Goal: Information Seeking & Learning: Check status

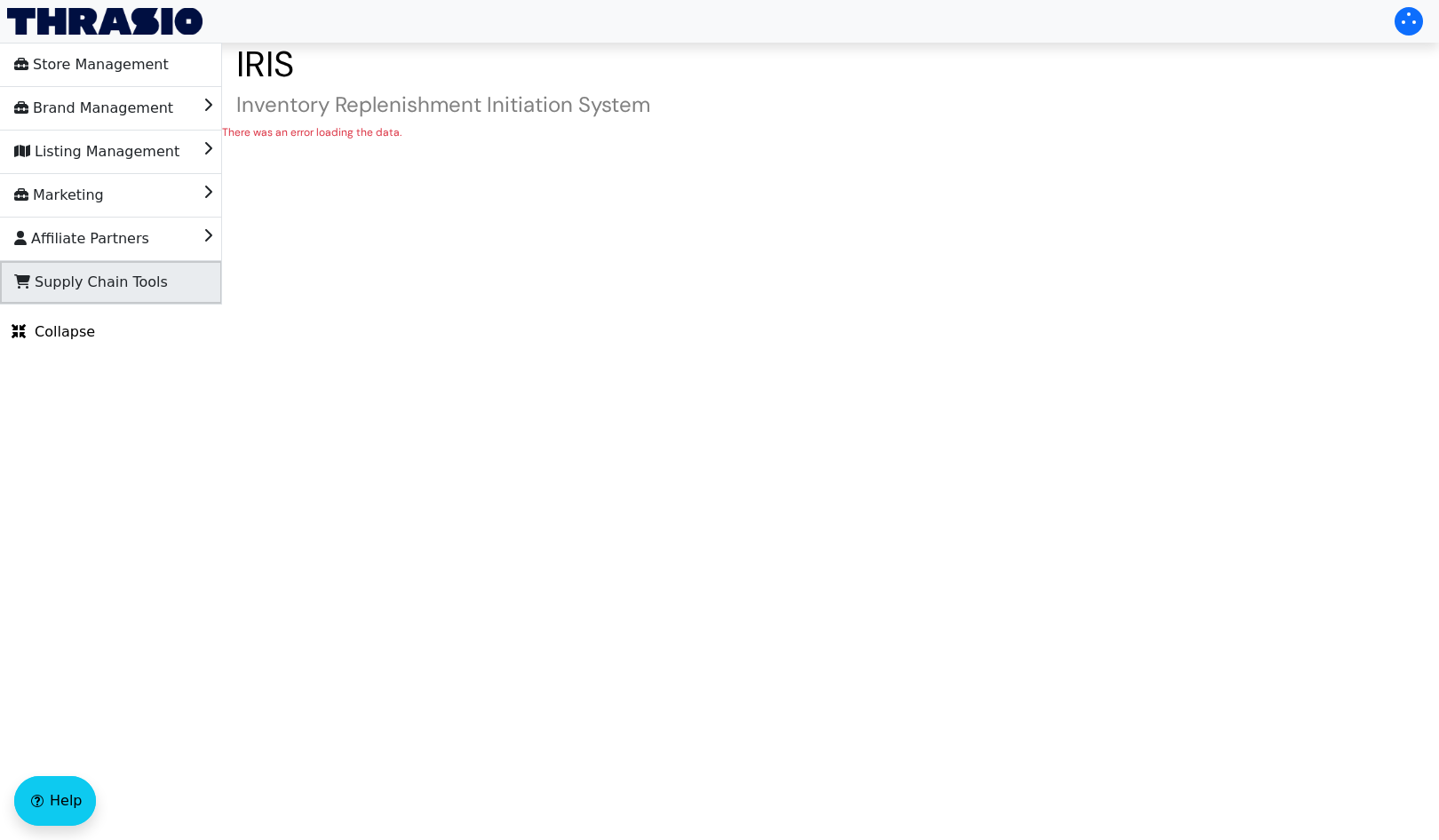
click at [71, 278] on span "Supply Chain Tools" at bounding box center [91, 283] width 154 height 28
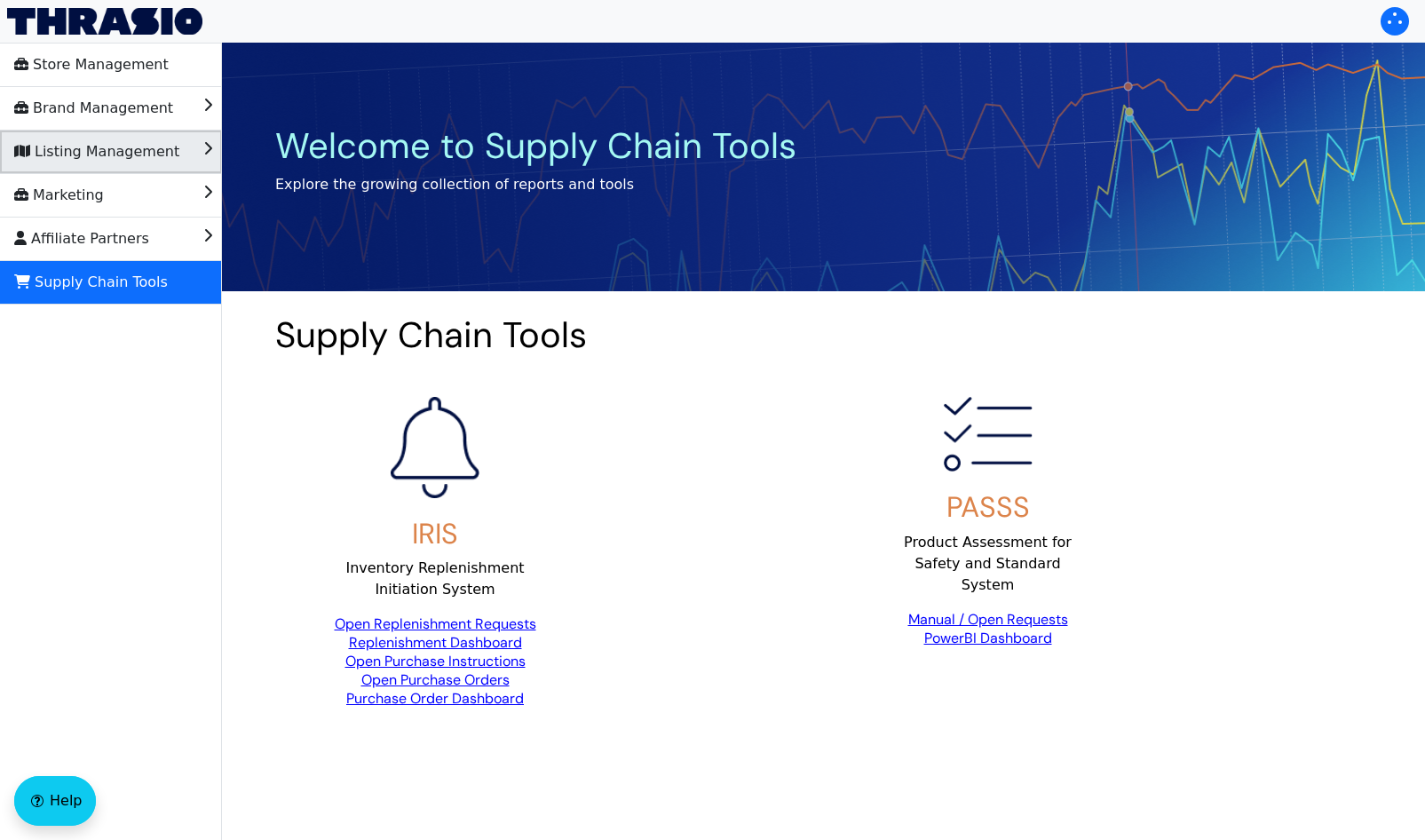
click at [116, 146] on span "Listing Management" at bounding box center [97, 152] width 165 height 28
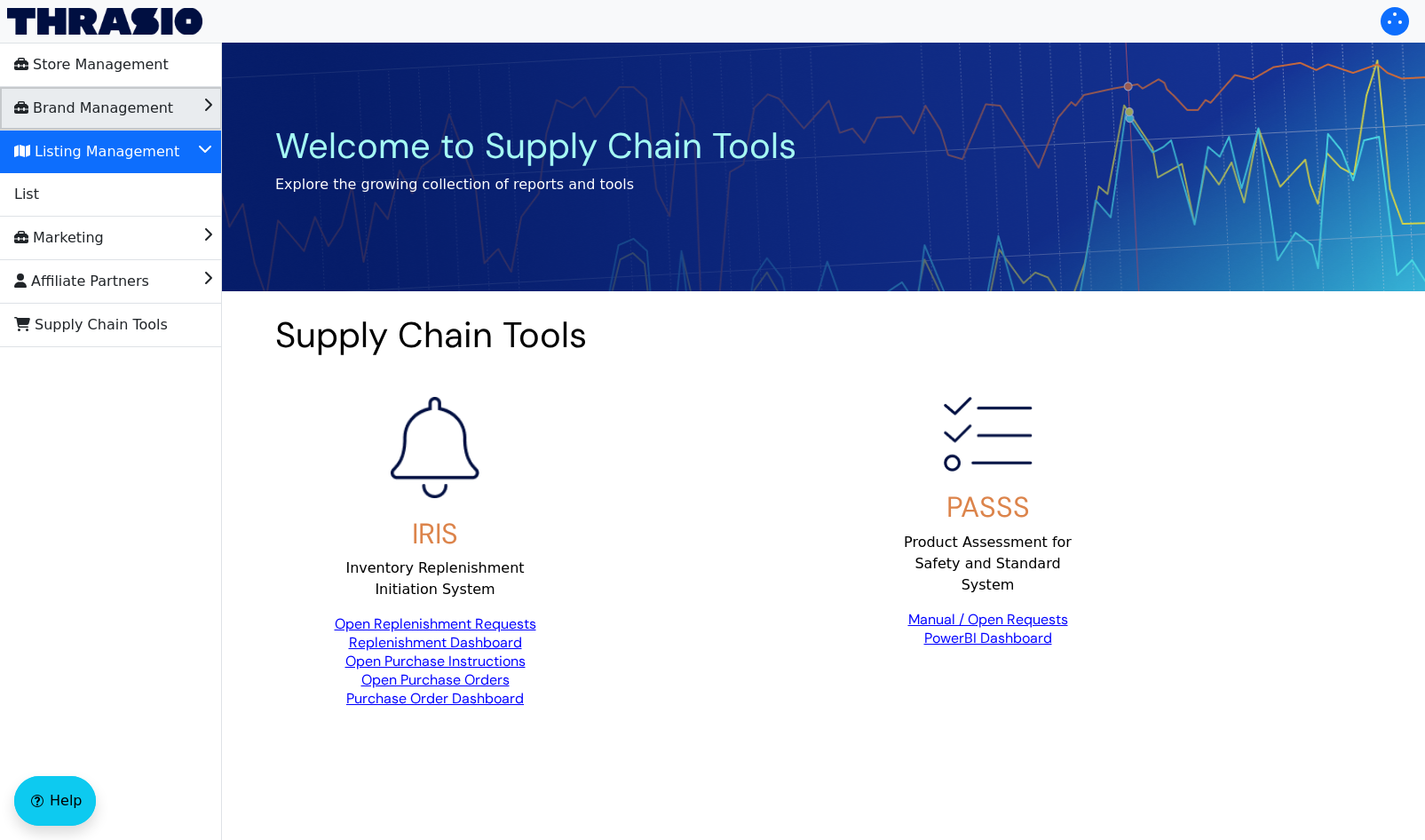
click at [81, 115] on span "Brand Management" at bounding box center [94, 108] width 159 height 28
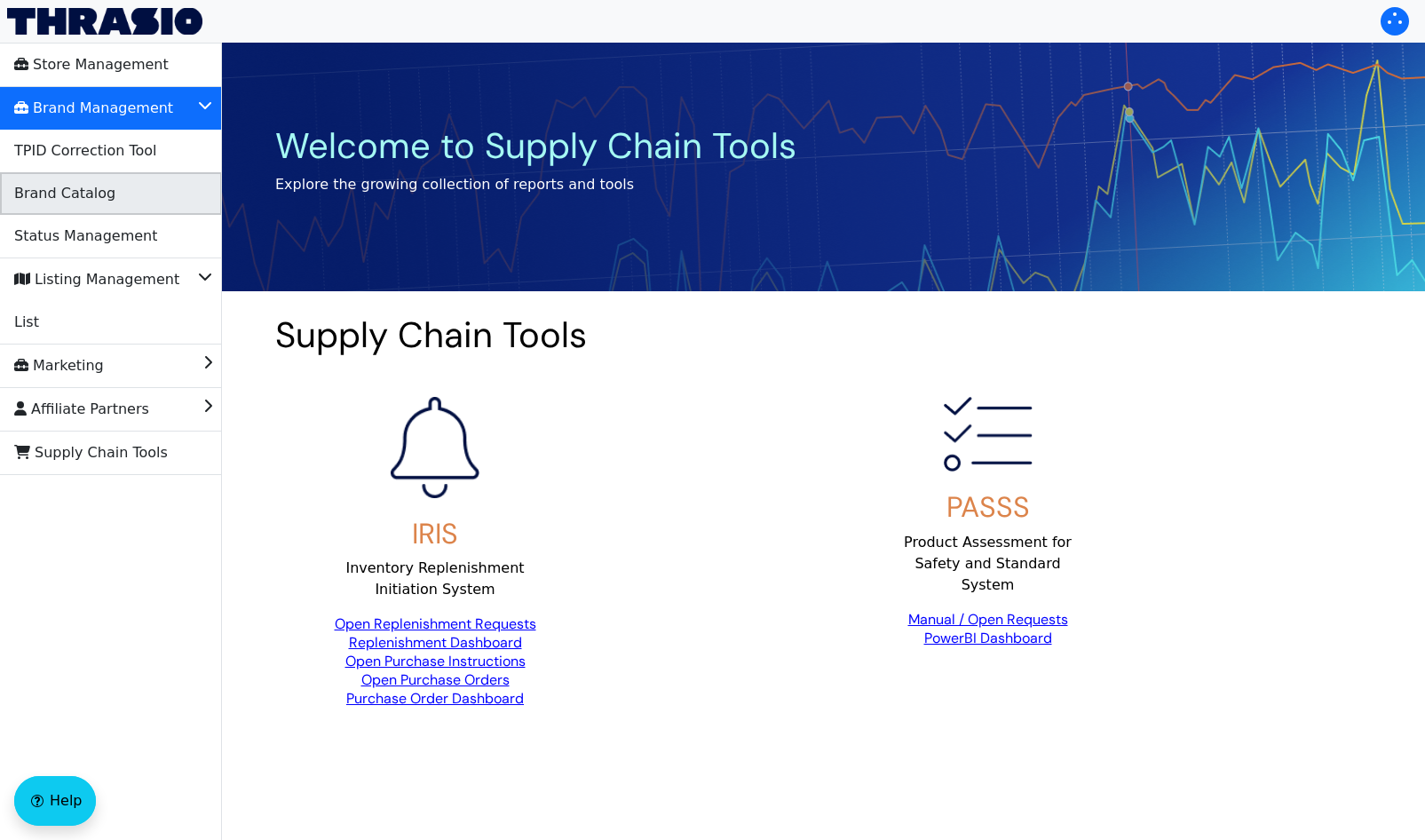
click at [58, 188] on span "Brand Catalog" at bounding box center [64, 193] width 101 height 28
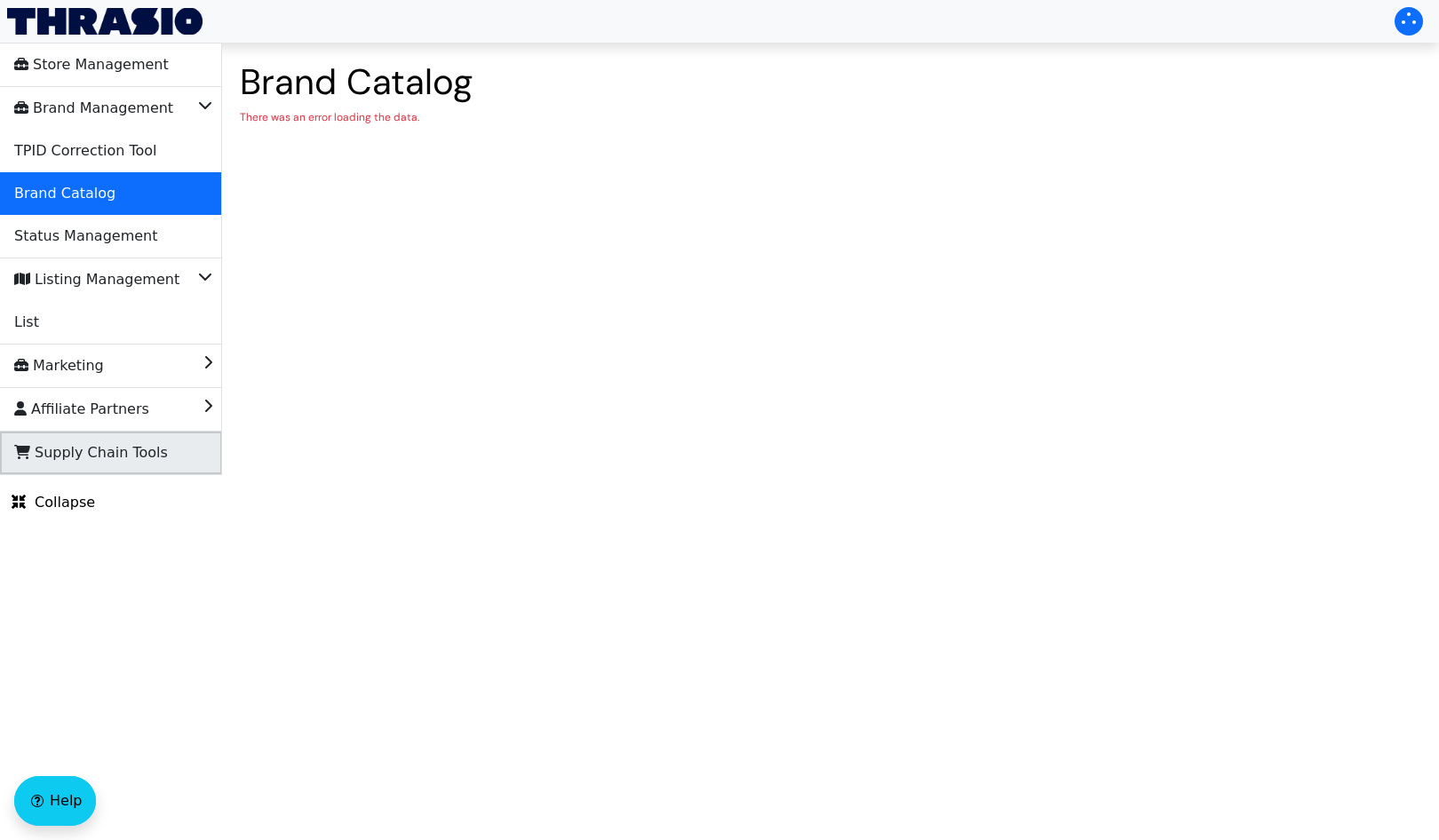
click at [73, 441] on span "Supply Chain Tools" at bounding box center [91, 453] width 154 height 28
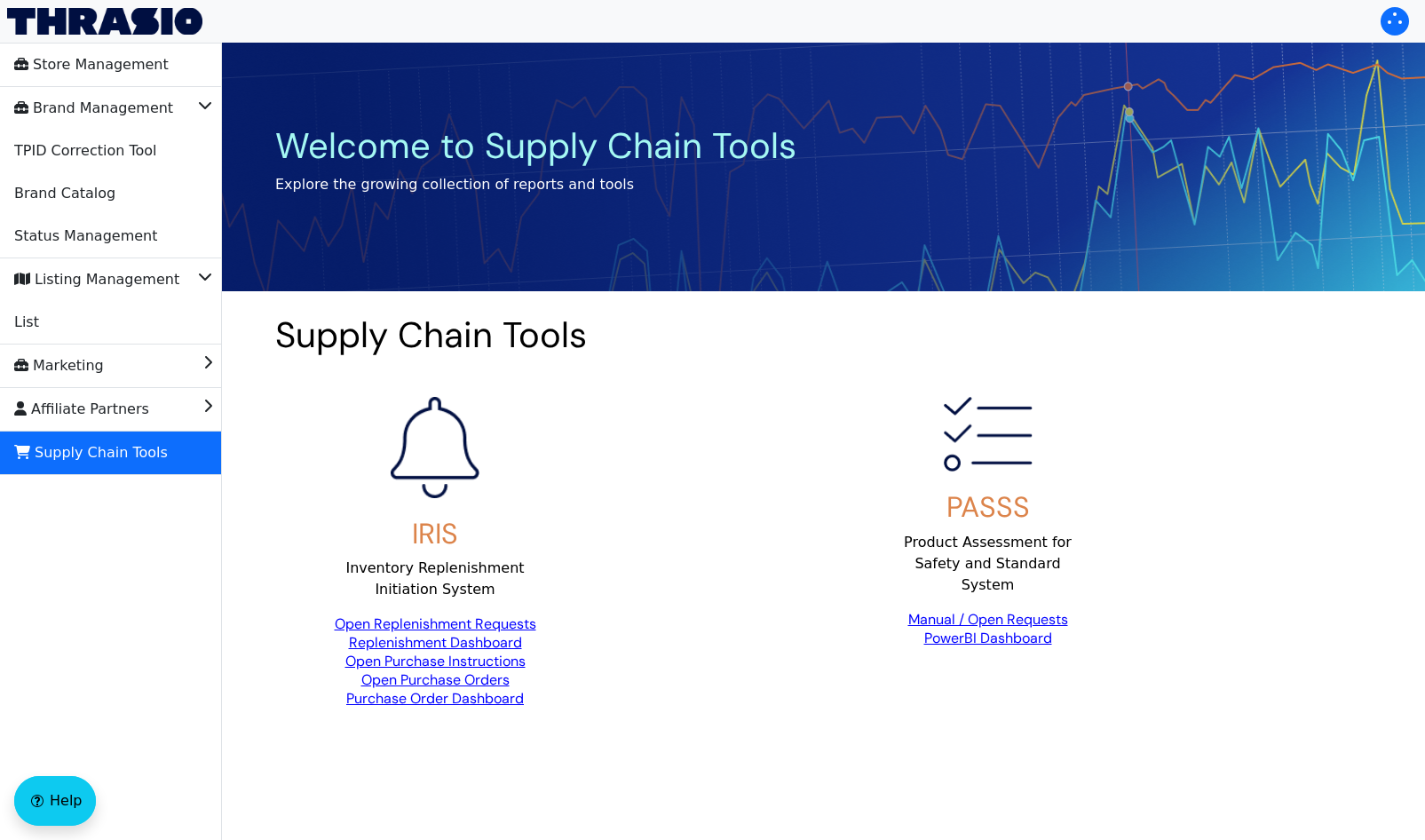
click at [447, 622] on link "Open Replenishment Requests" at bounding box center [435, 624] width 202 height 19
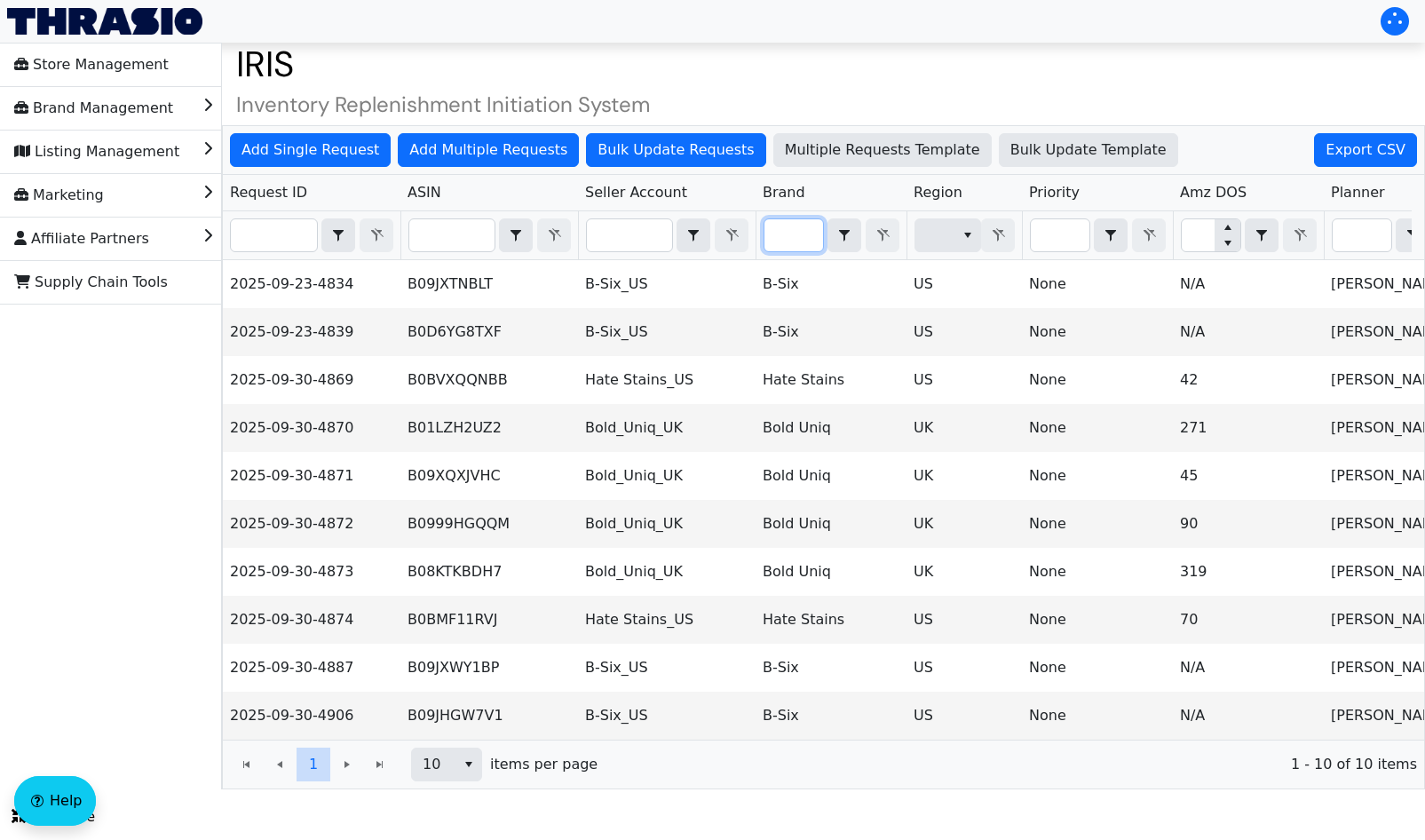
click at [790, 247] on input "Filter" at bounding box center [794, 235] width 59 height 32
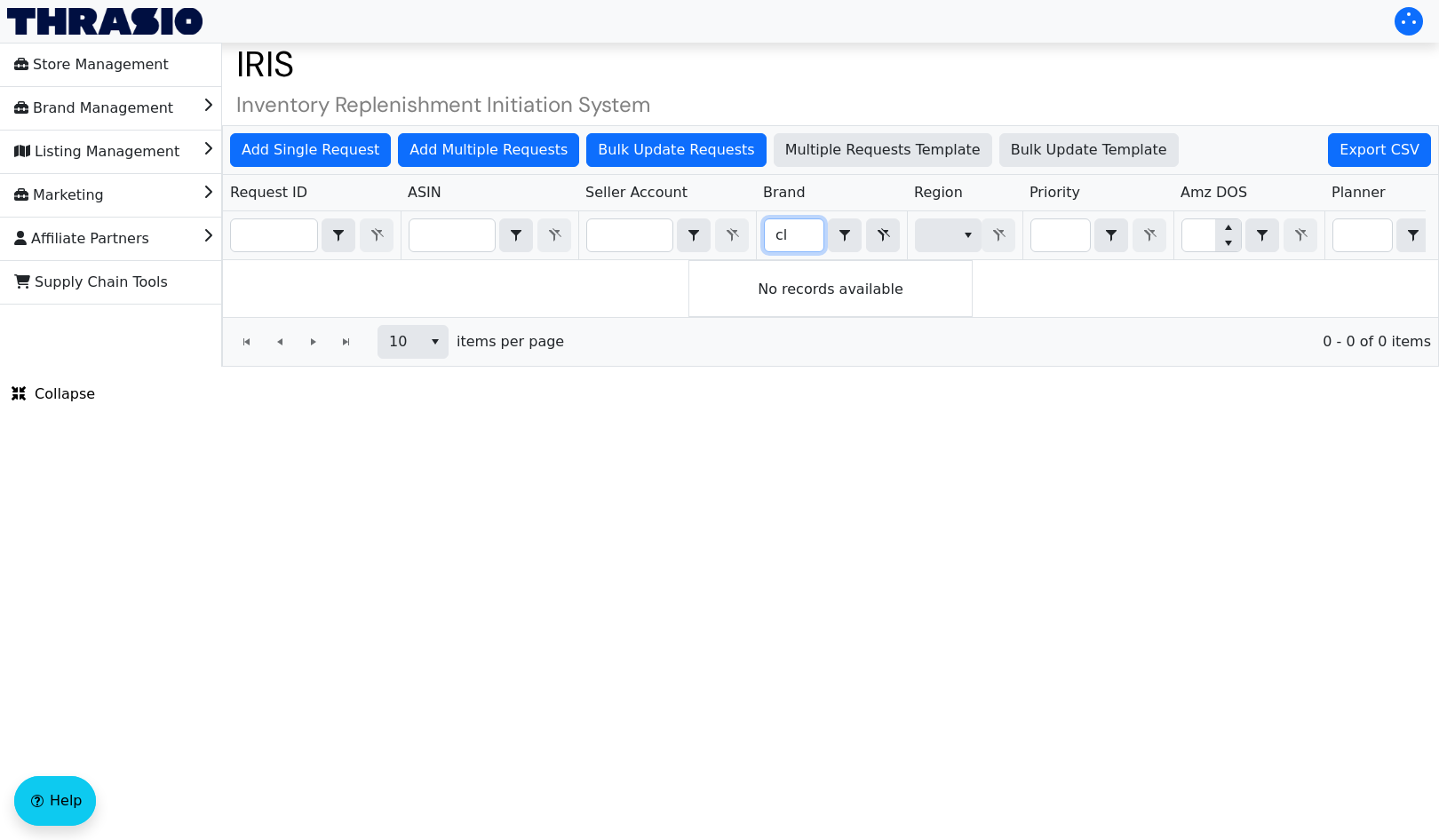
type input "c"
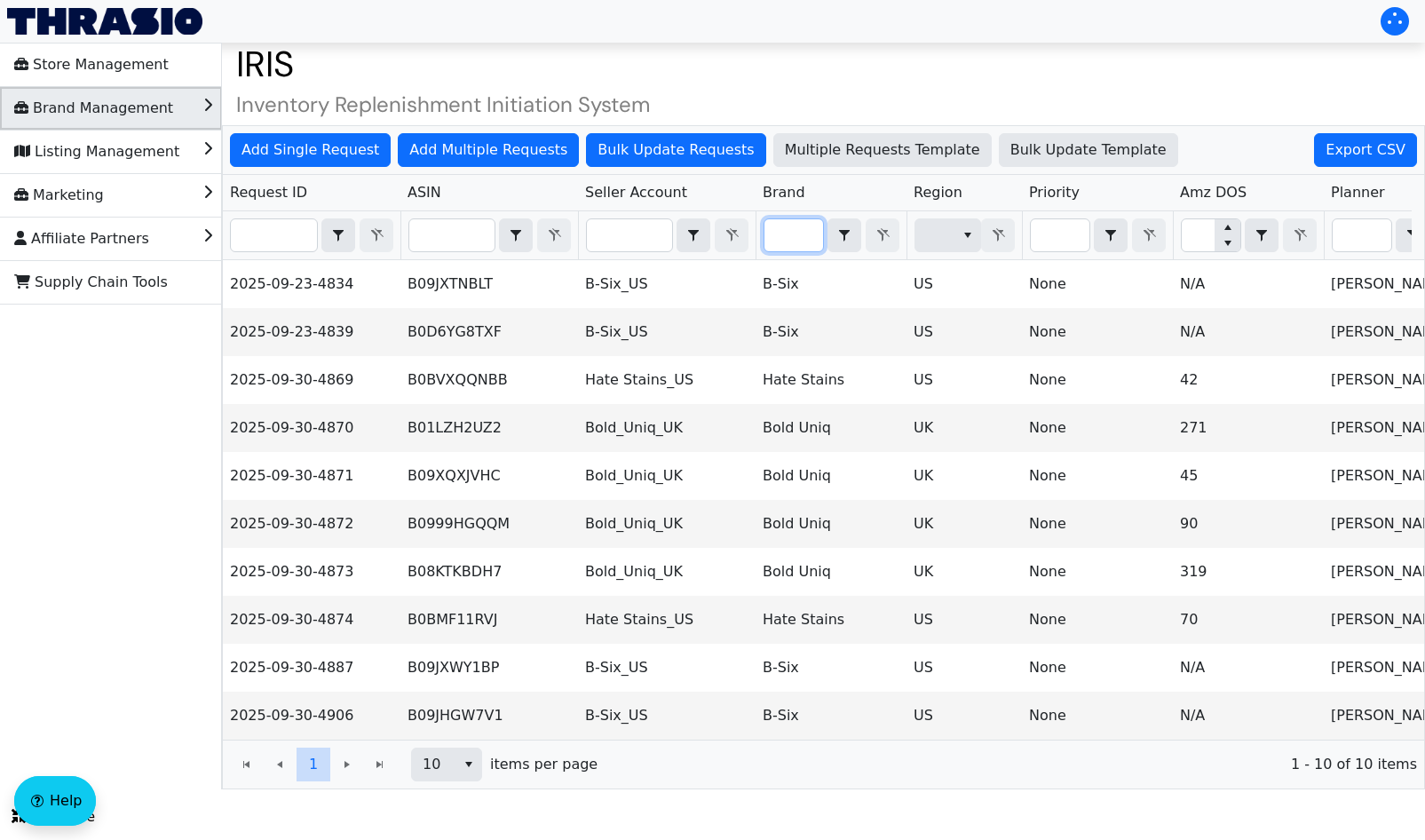
click at [102, 102] on span "Brand Management" at bounding box center [94, 108] width 159 height 28
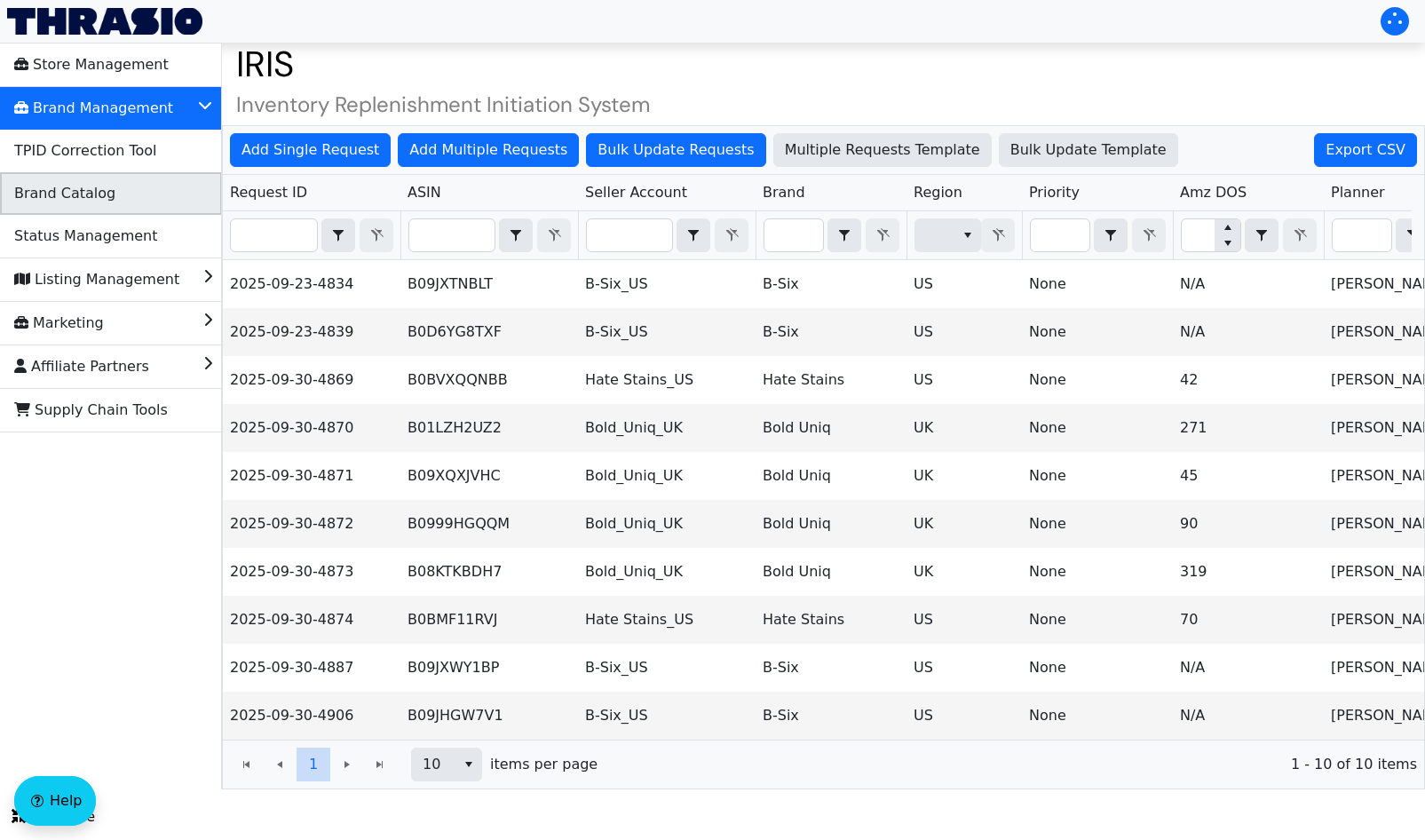
click at [77, 183] on span "Brand Catalog" at bounding box center [64, 193] width 101 height 28
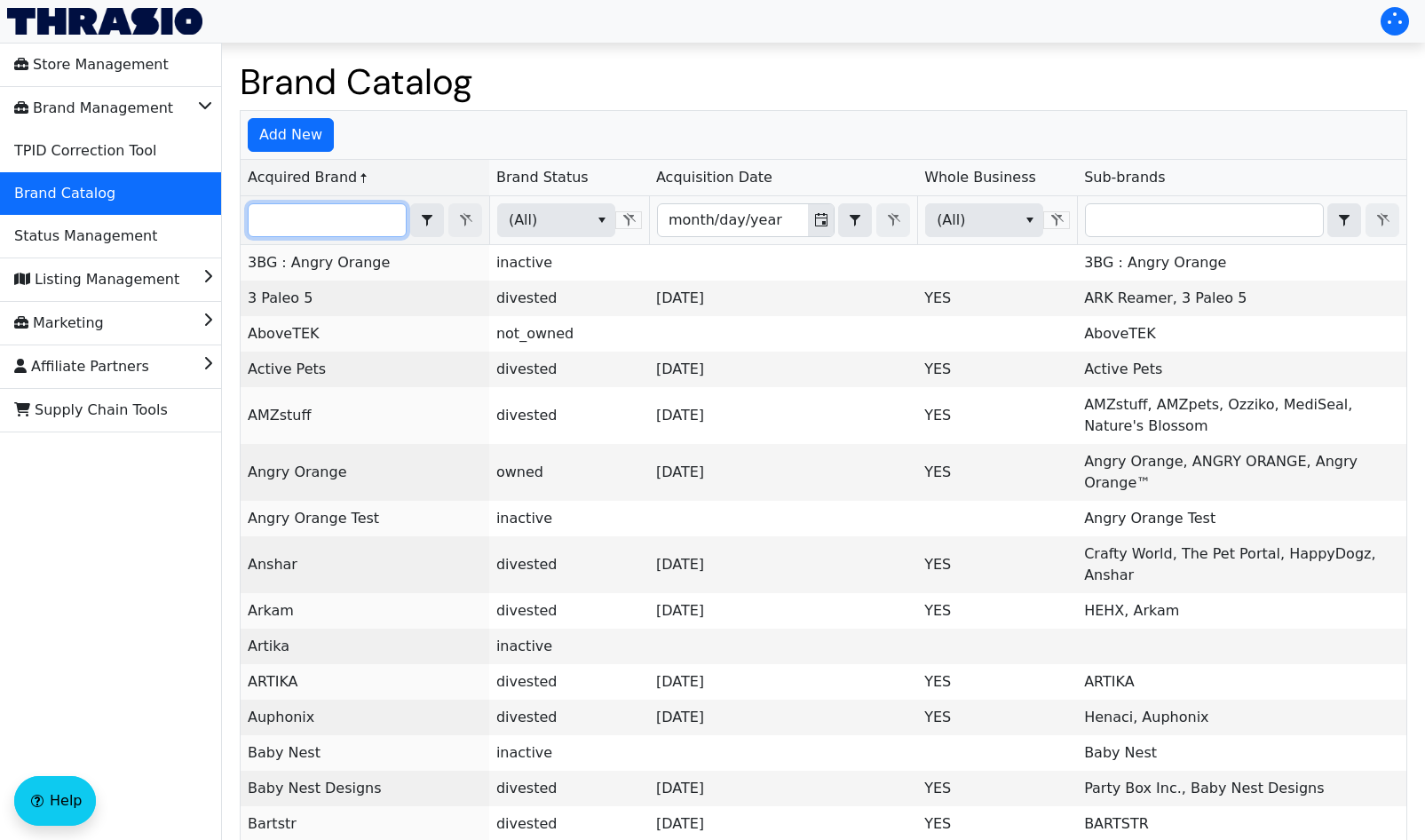
click at [327, 221] on input "Filter" at bounding box center [327, 220] width 157 height 32
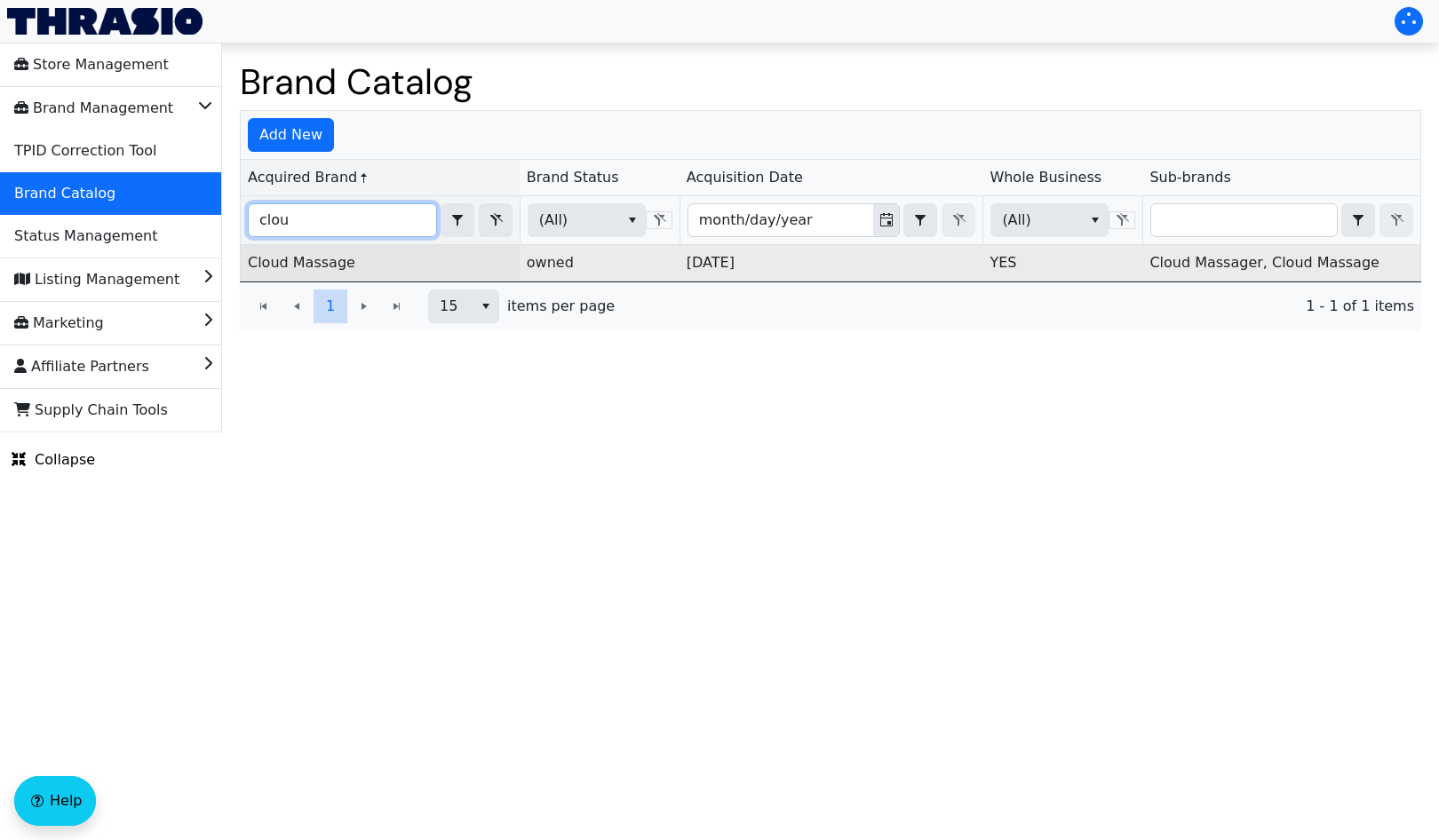
type input "clou"
click at [308, 258] on link "Cloud Massage" at bounding box center [301, 263] width 107 height 17
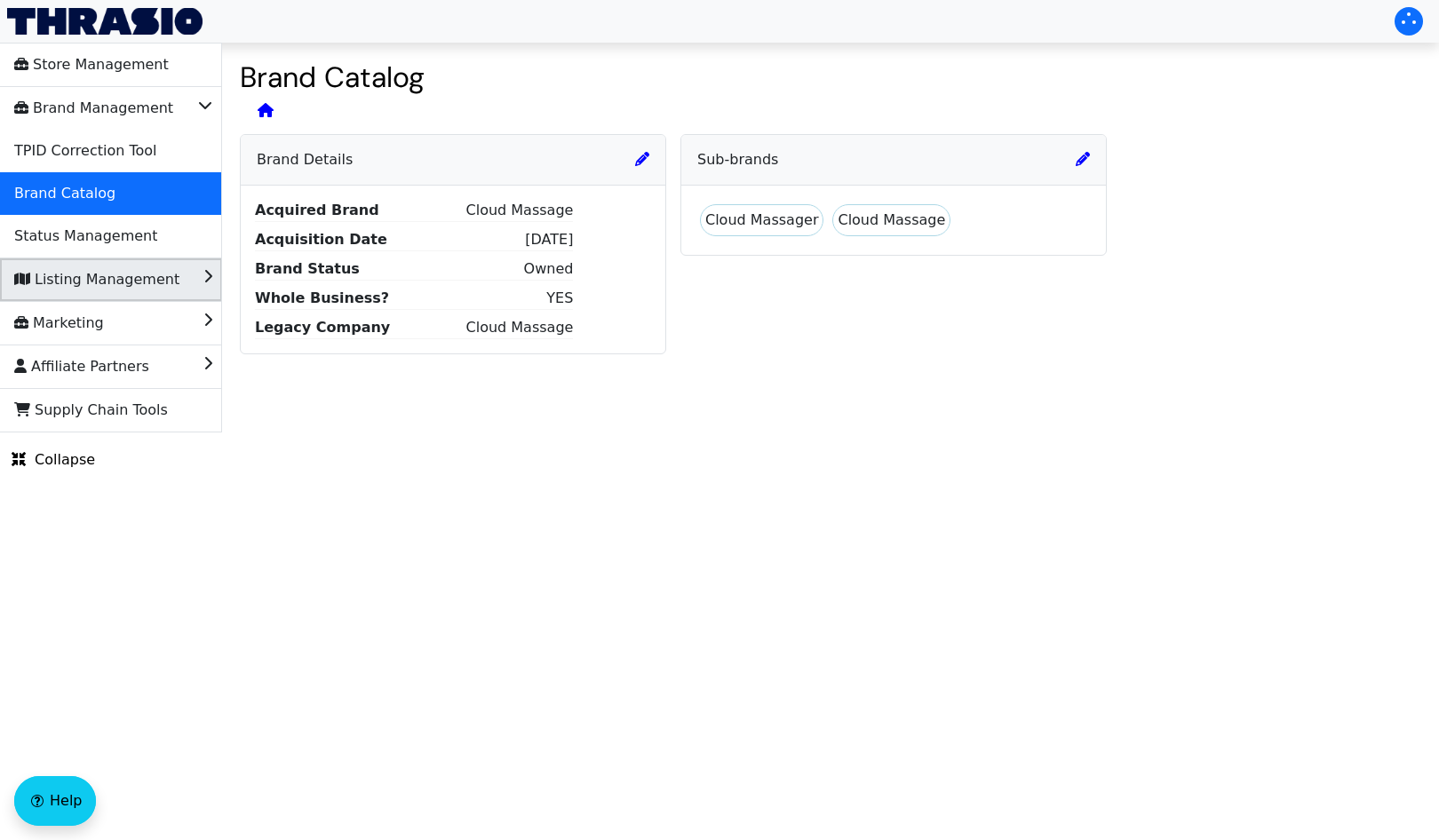
click at [101, 283] on span "Listing Management" at bounding box center [97, 280] width 165 height 28
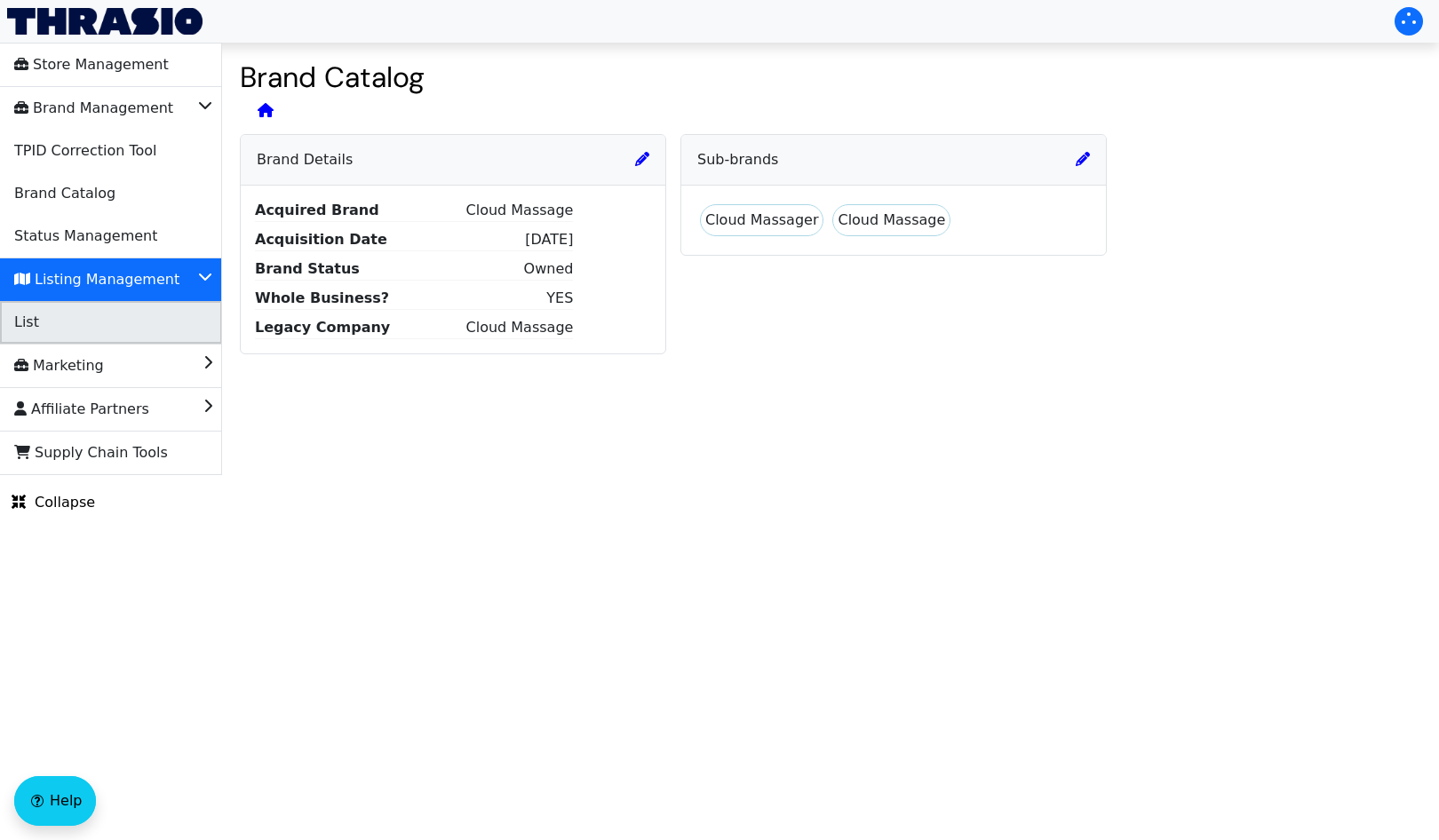
click at [83, 316] on li "List" at bounding box center [111, 321] width 222 height 43
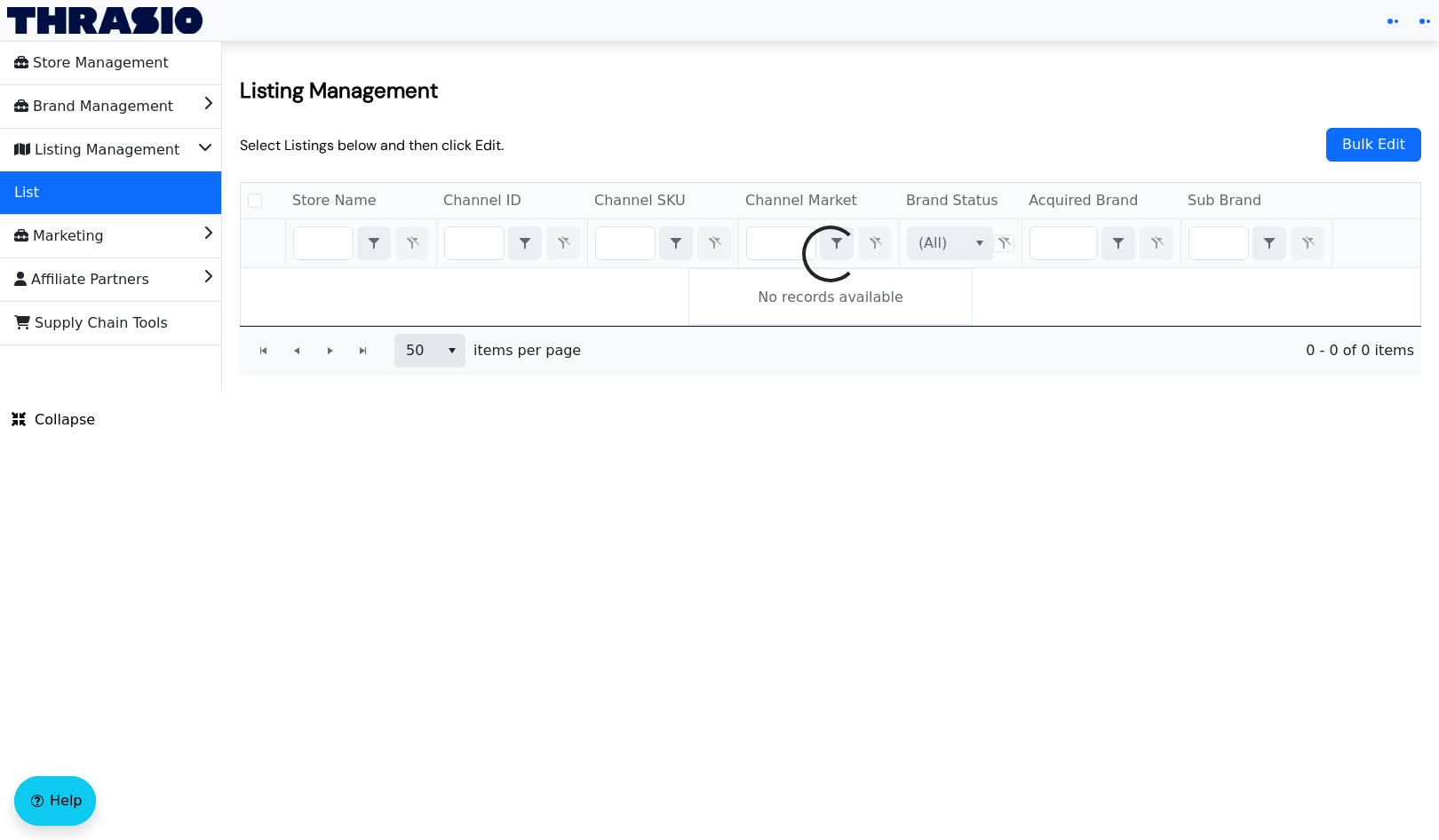
checkbox input "false"
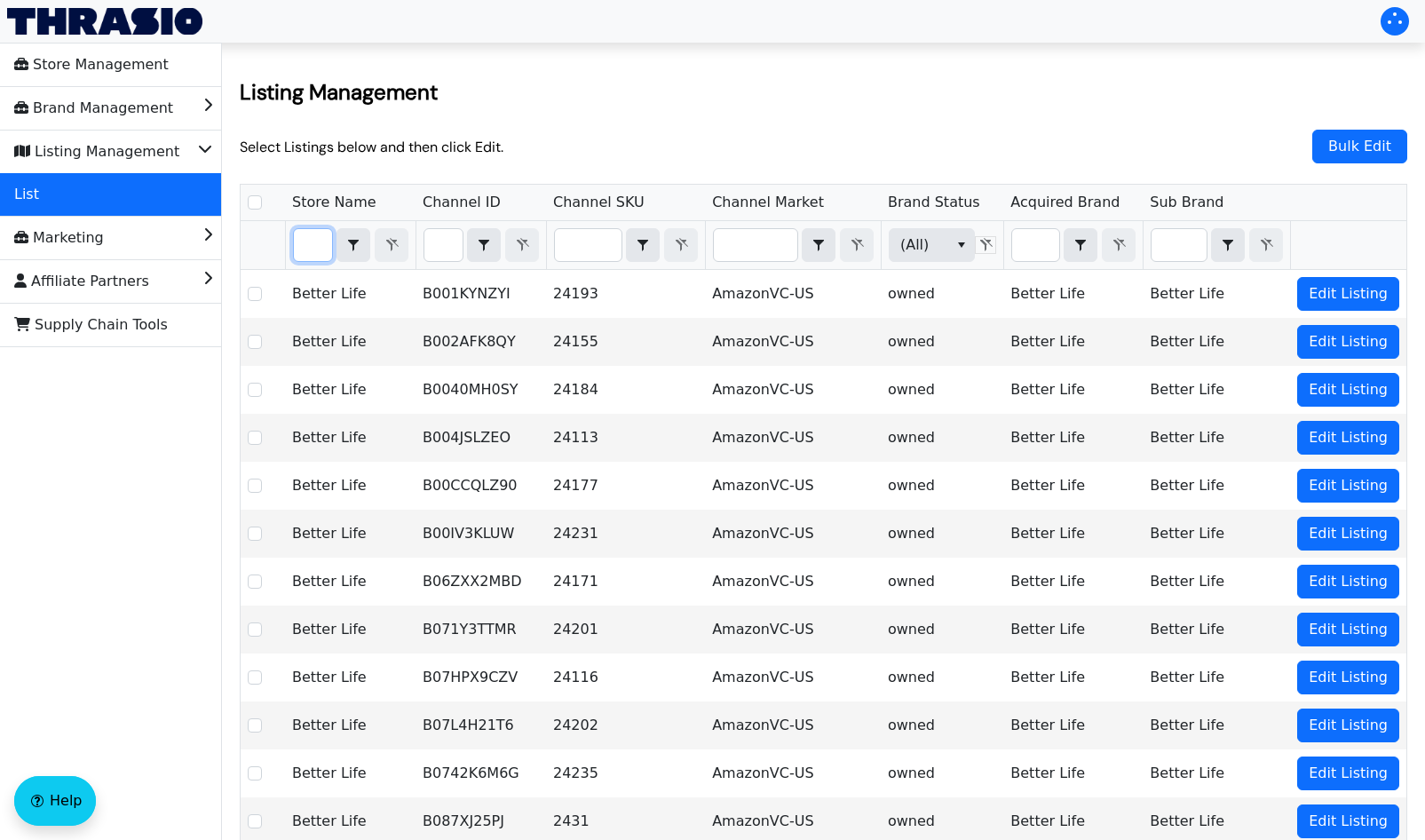
click at [328, 246] on input "Filter" at bounding box center [313, 246] width 38 height 32
click at [1046, 247] on input "Filter" at bounding box center [1035, 246] width 47 height 32
type input "c"
checkbox input "true"
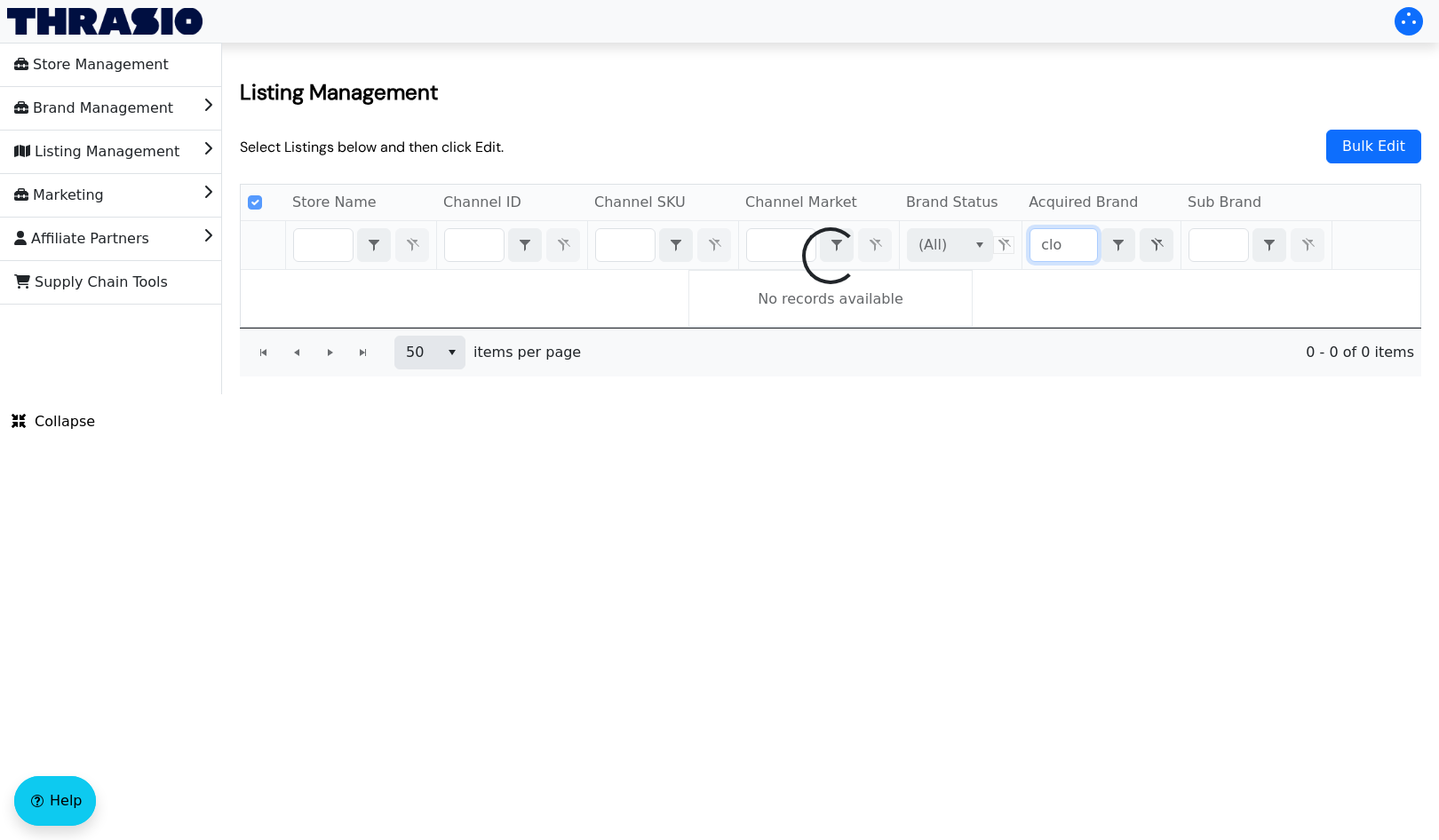
type input "clou"
checkbox input "false"
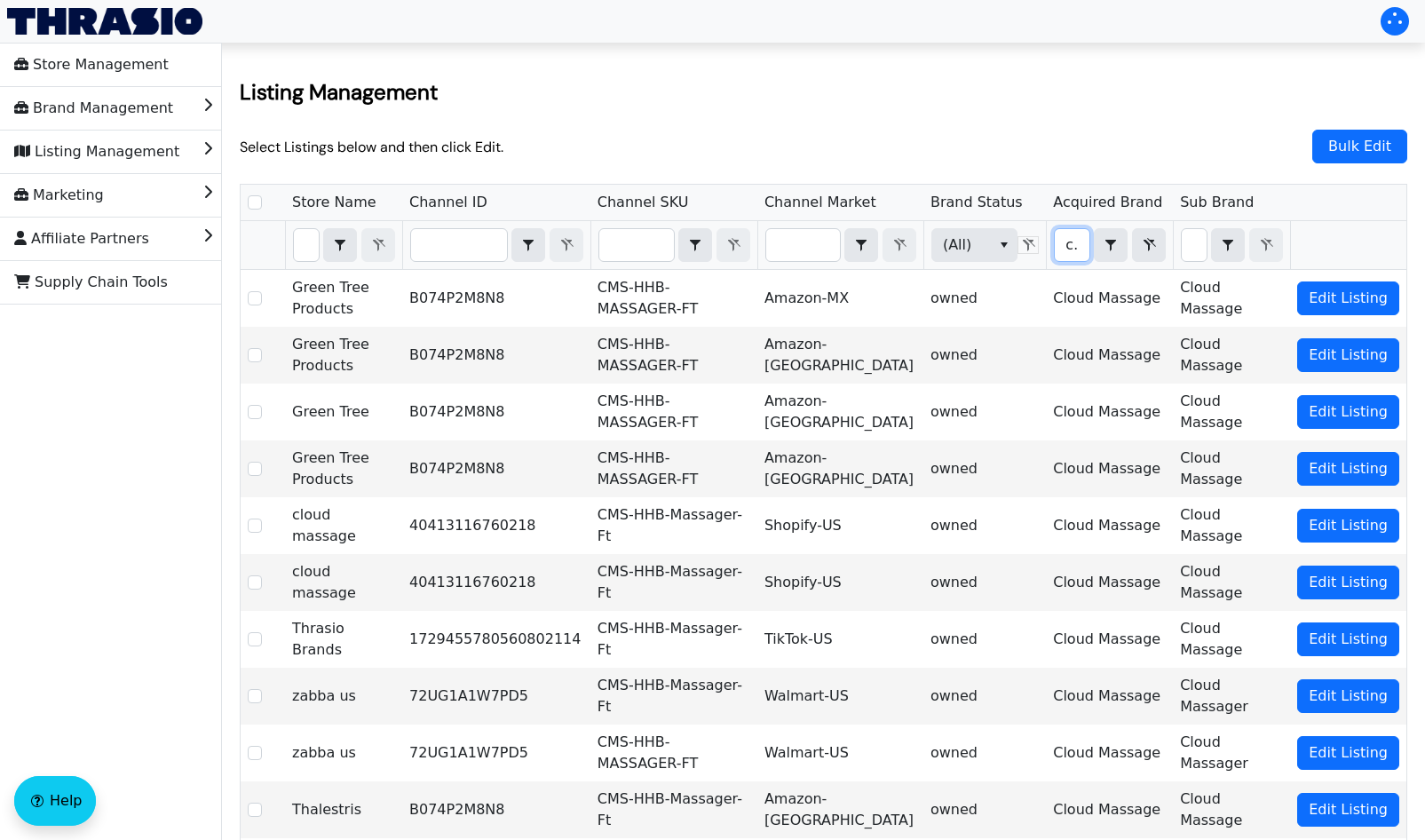
type input "clou"
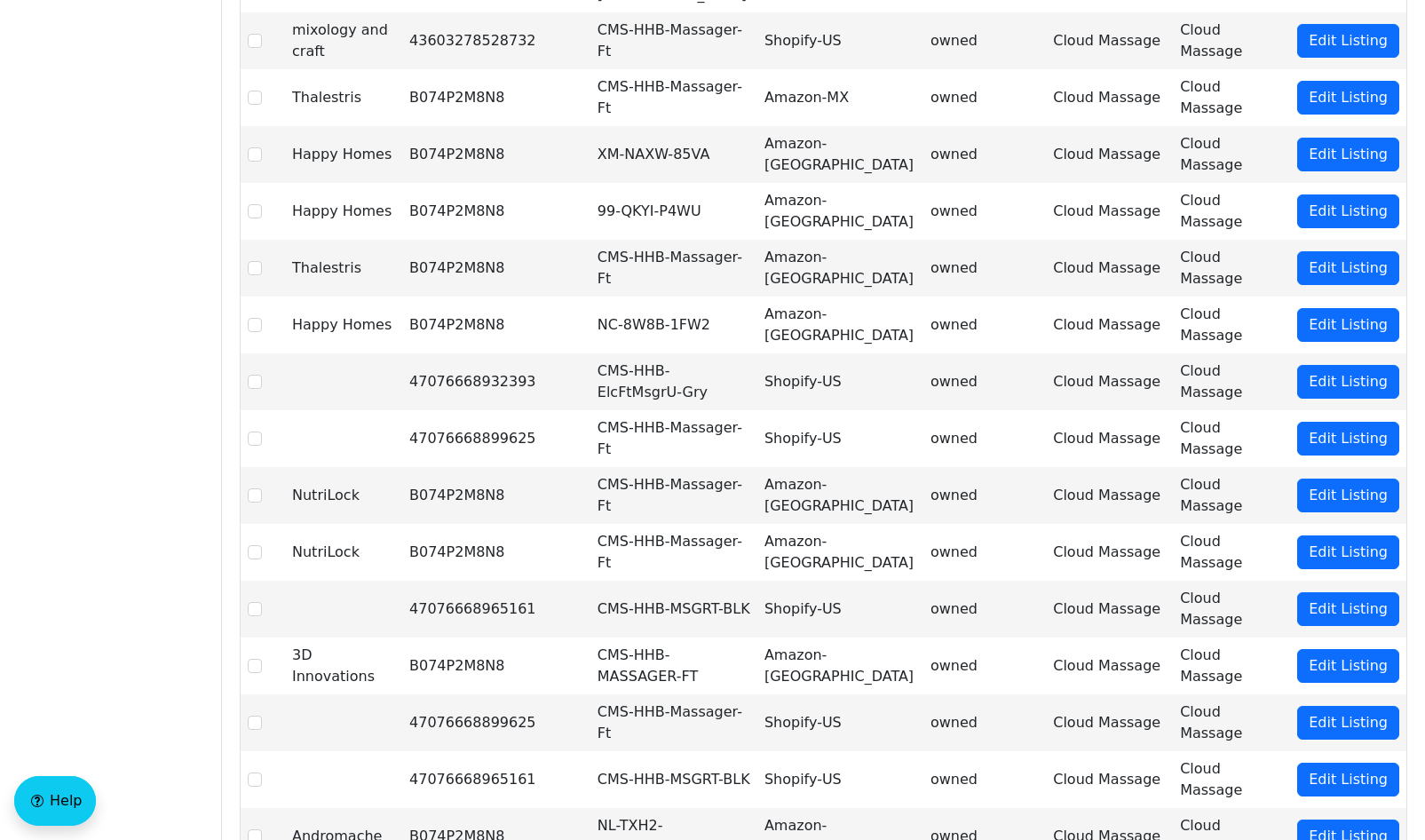
scroll to position [2315, 0]
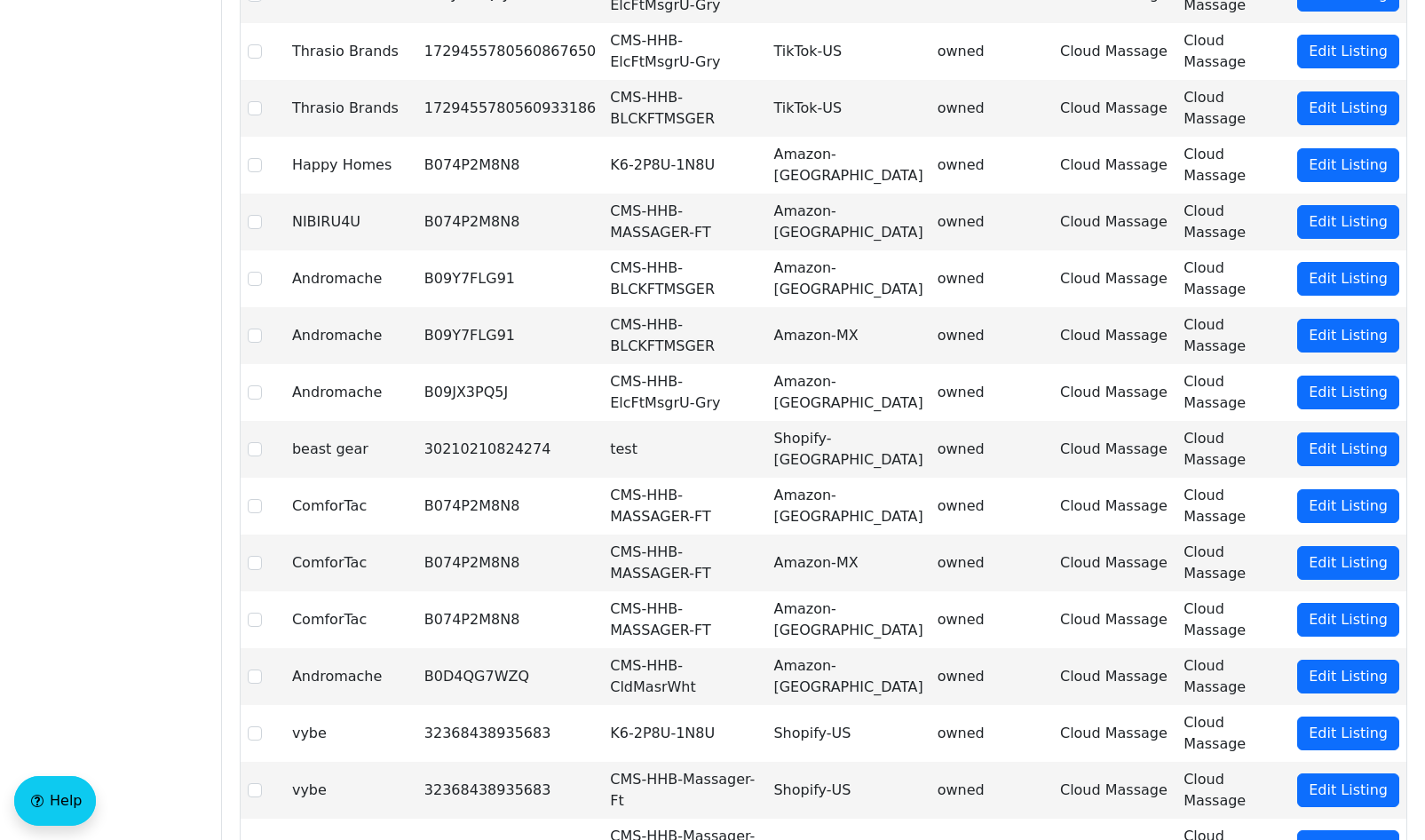
scroll to position [2265, 0]
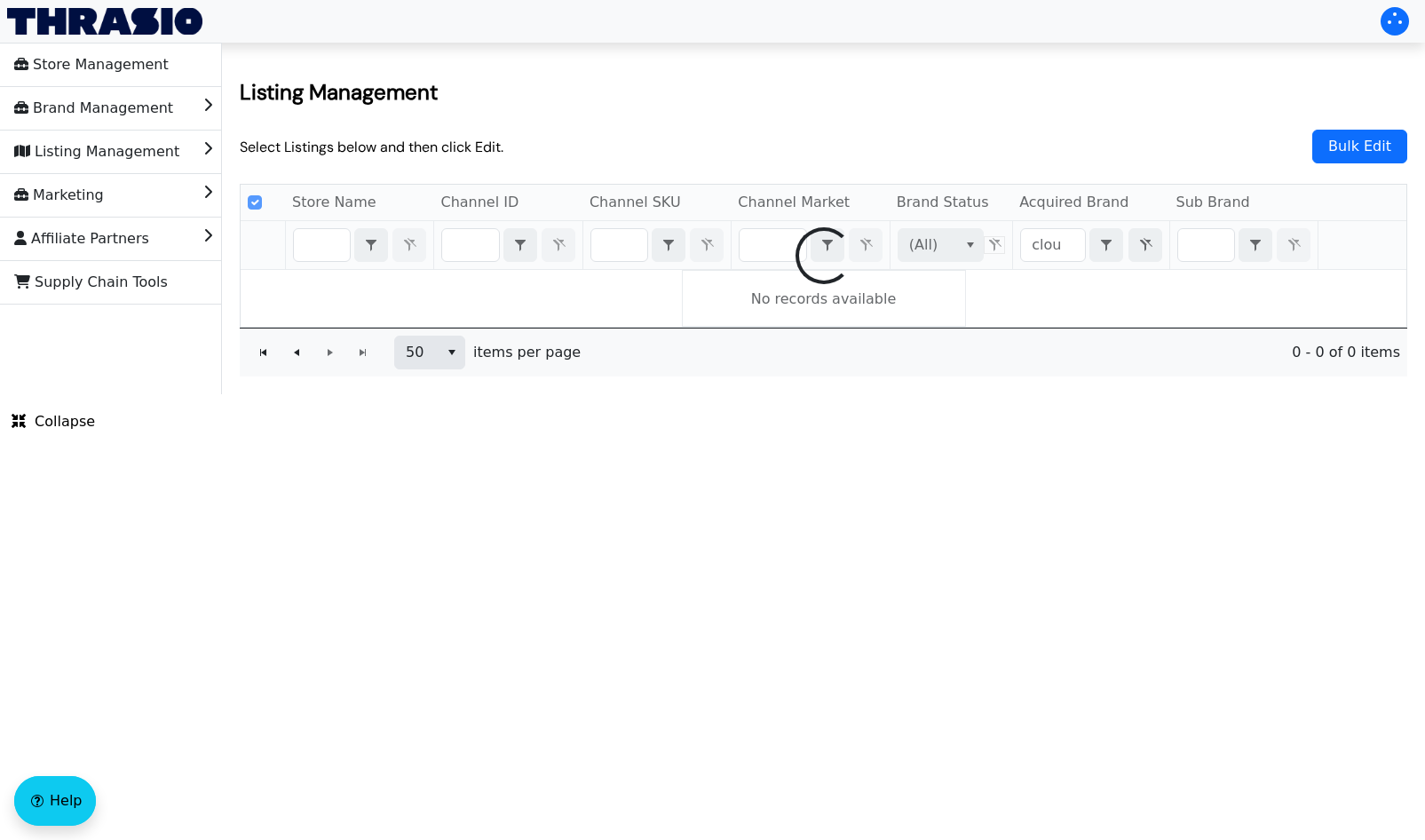
scroll to position [0, 0]
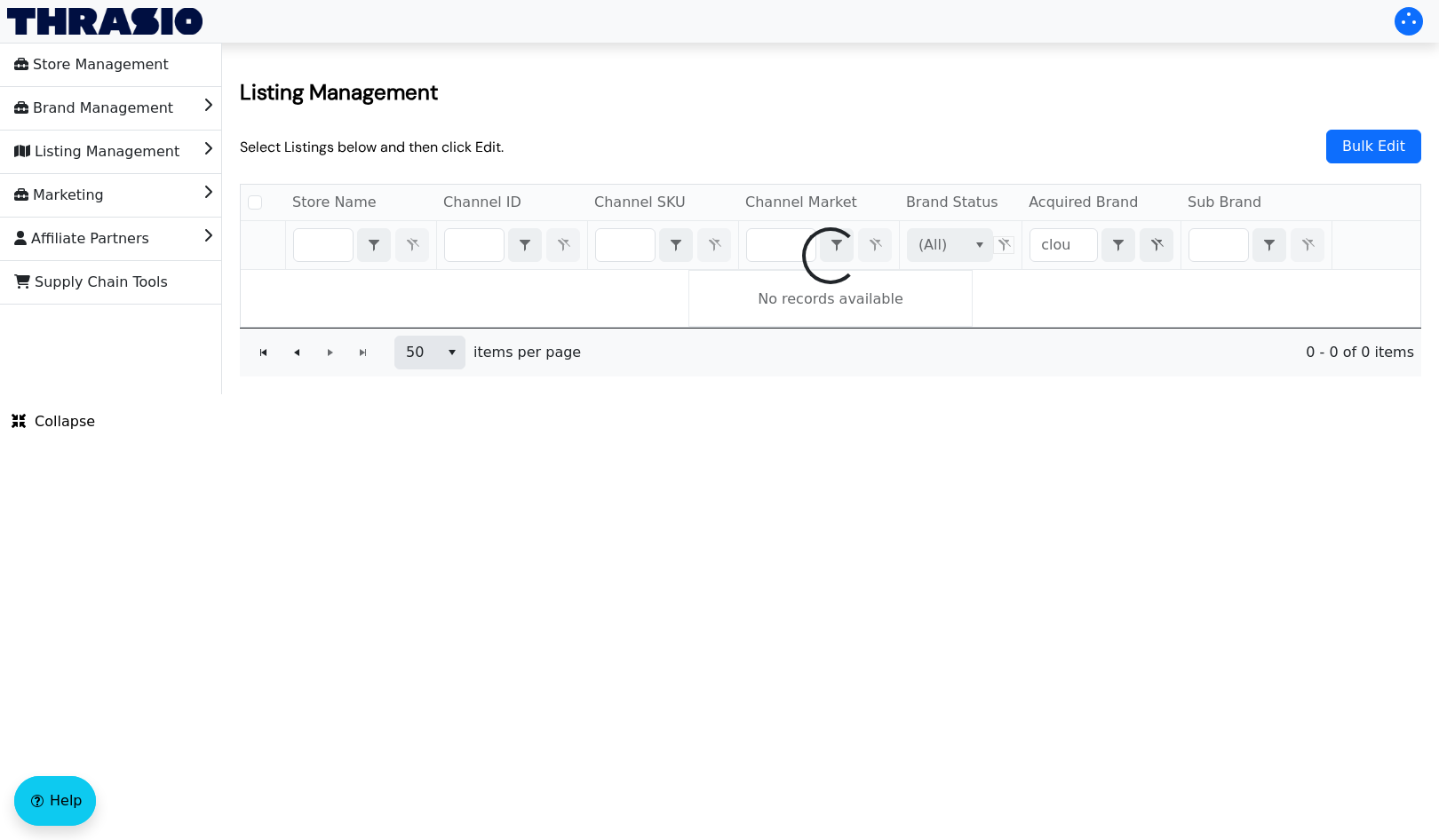
checkbox input "false"
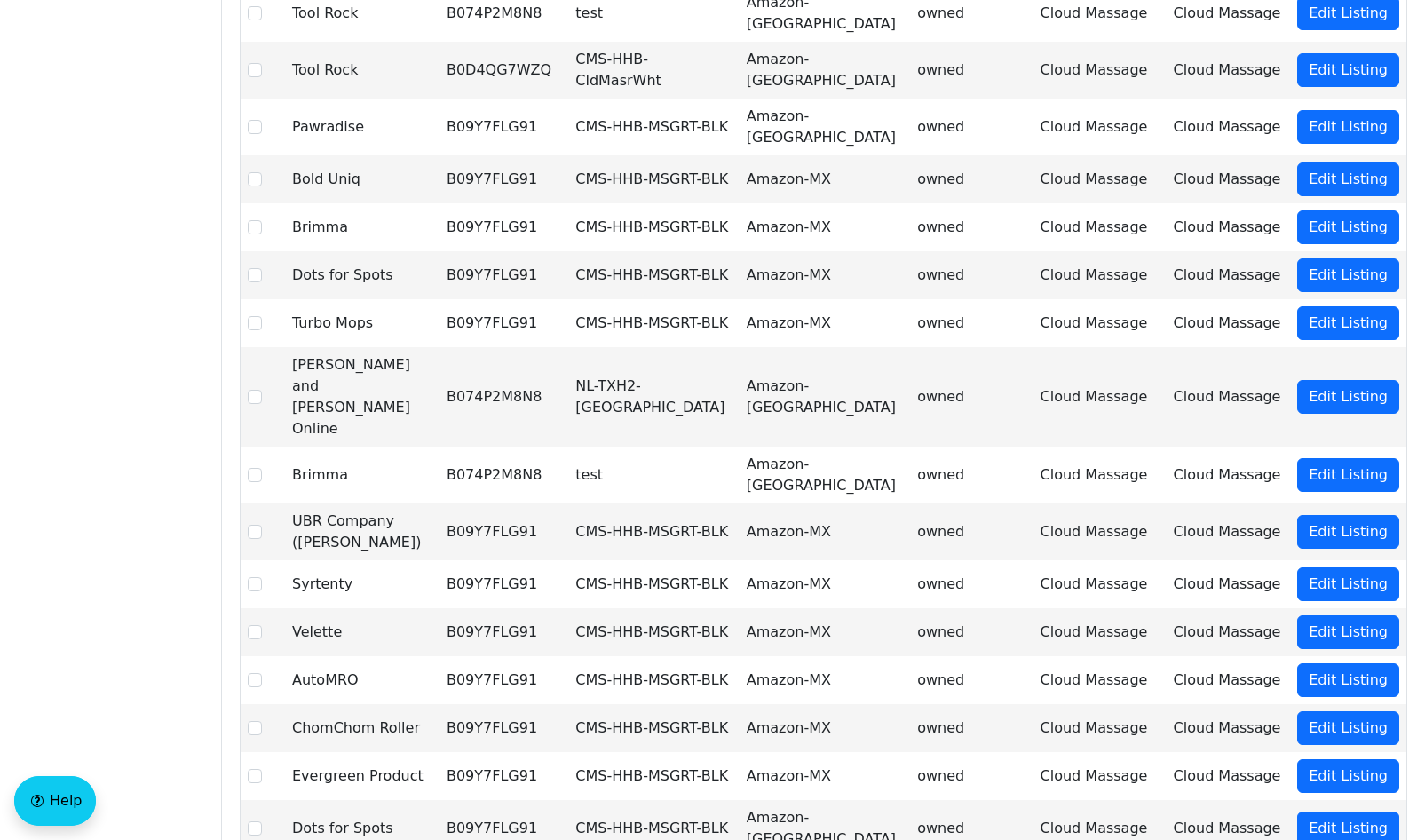
scroll to position [725, 0]
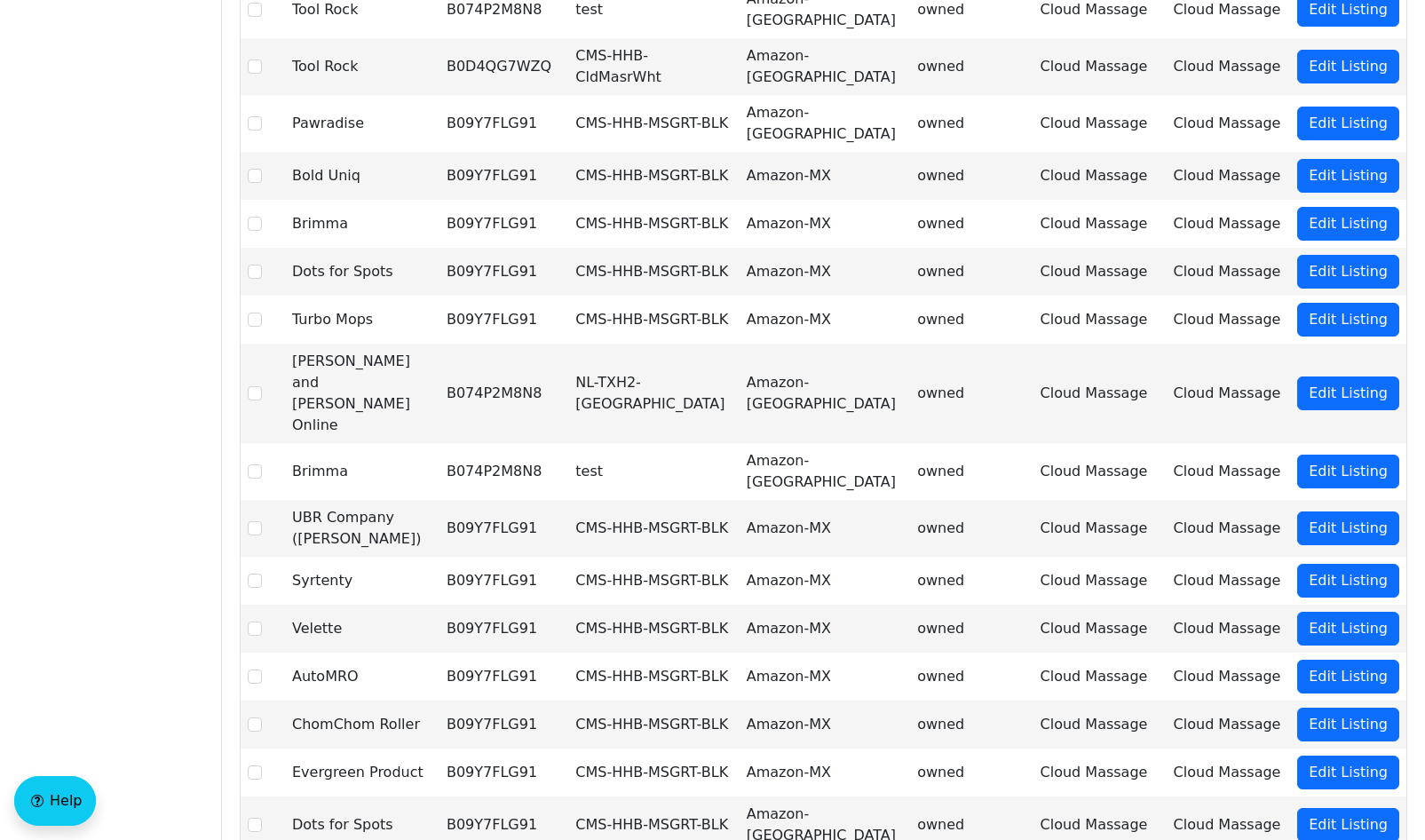
click at [397, 758] on td "Evergreen Product" at bounding box center [362, 772] width 155 height 48
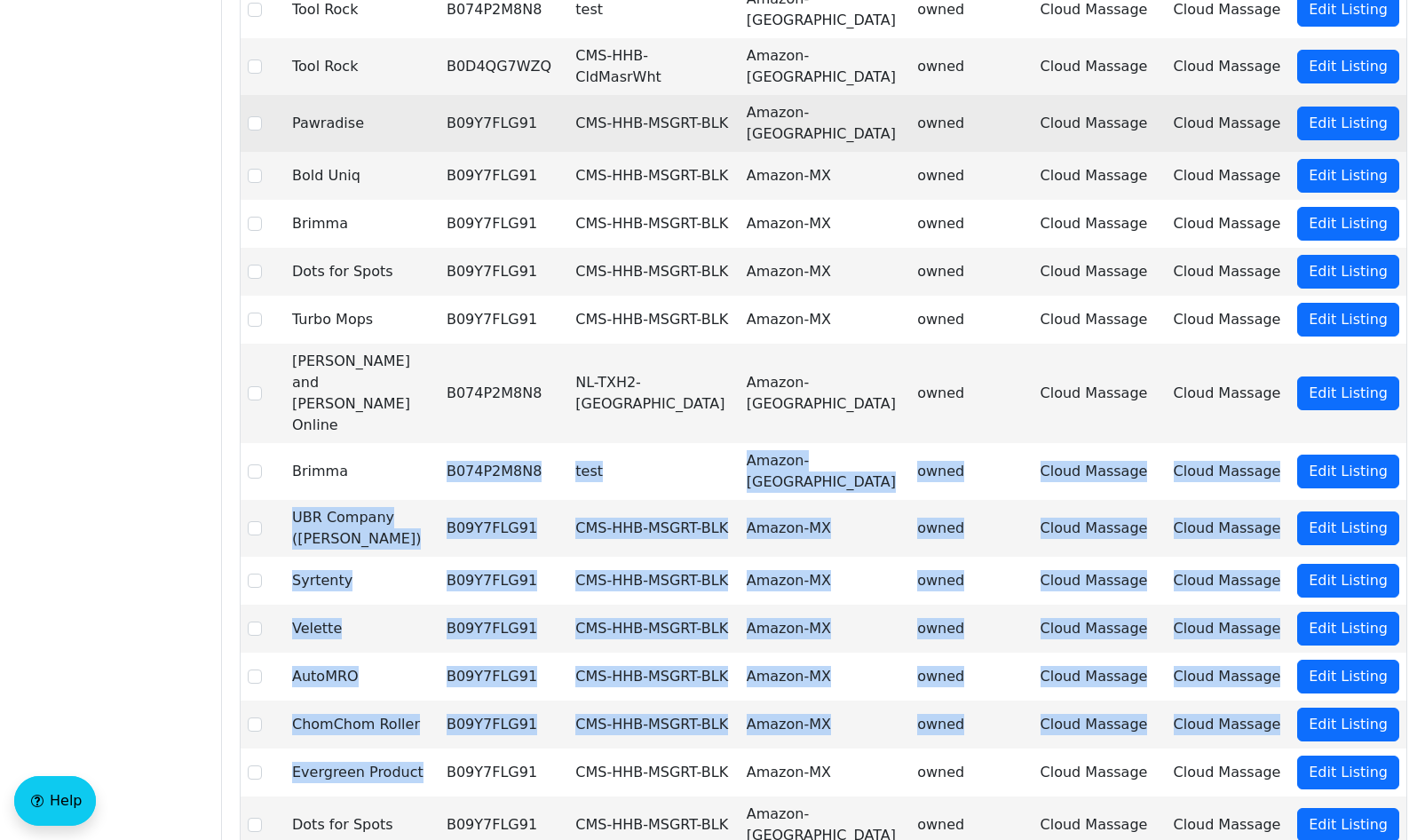
drag, startPoint x: 397, startPoint y: 758, endPoint x: 455, endPoint y: 92, distance: 668.5
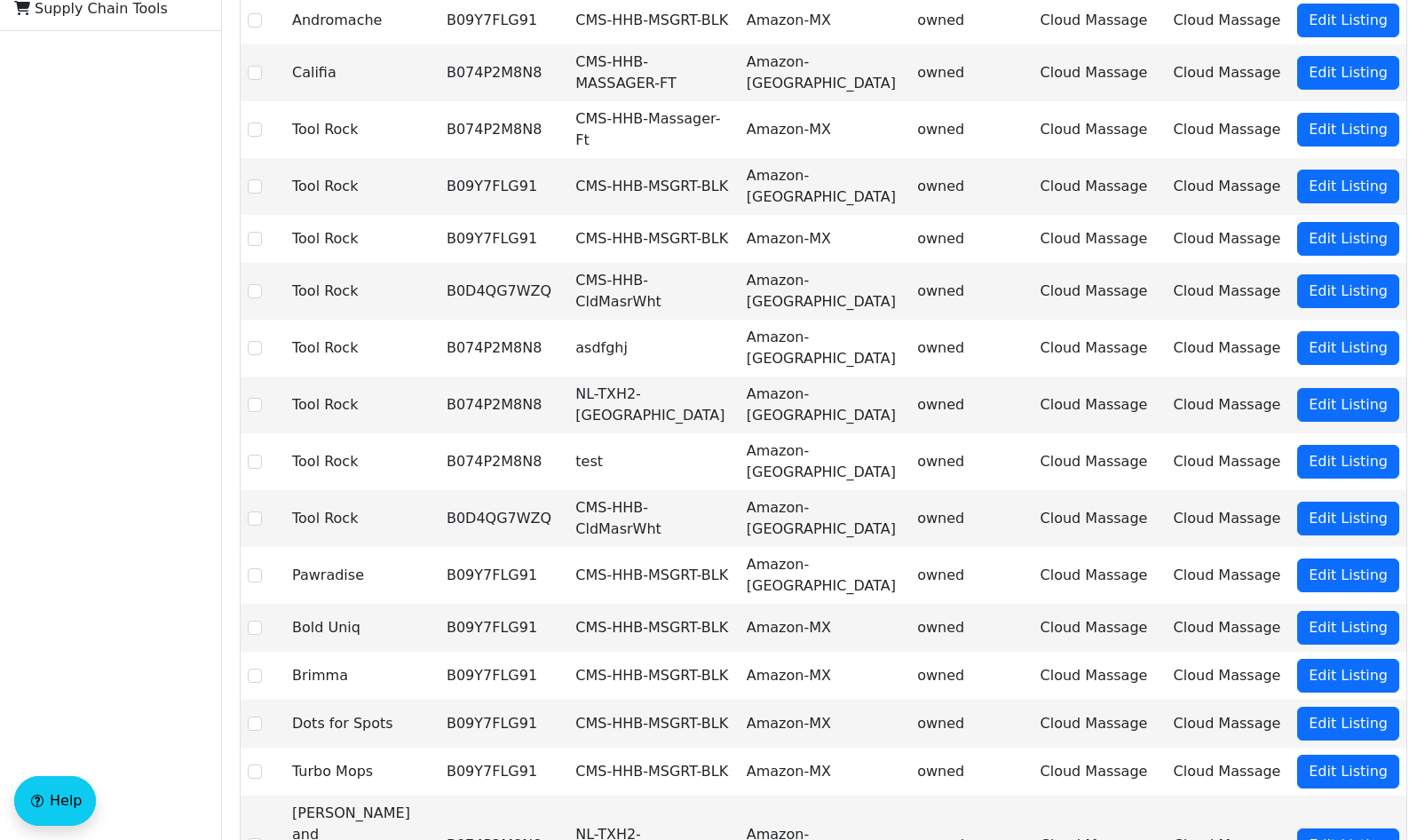
scroll to position [0, 0]
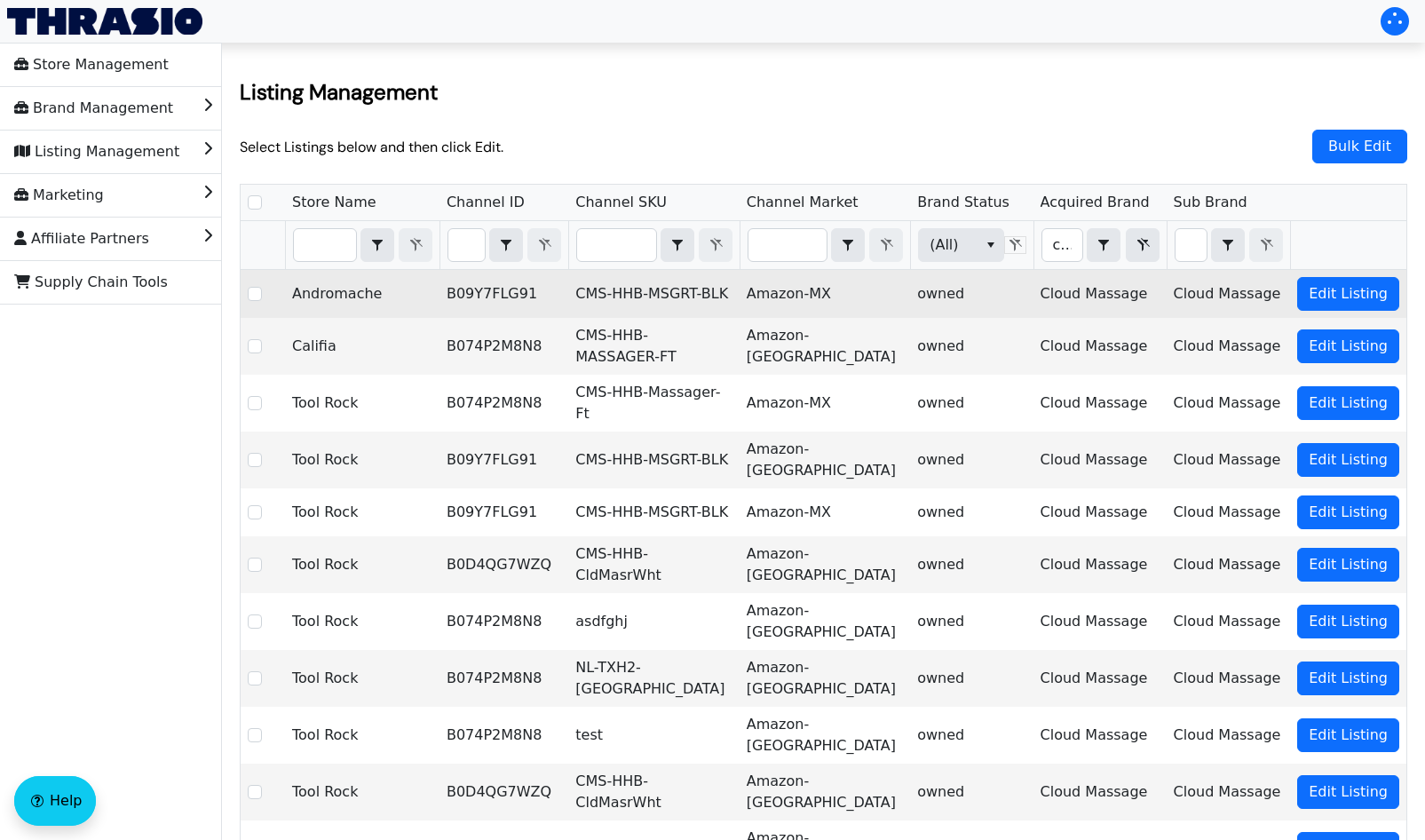
click at [618, 303] on td "CMS-HHB-MSGRT-BLK" at bounding box center [653, 294] width 171 height 48
click at [604, 292] on td "CMS-HHB-MSGRT-BLK" at bounding box center [653, 294] width 171 height 48
click at [1343, 291] on span "Edit Listing" at bounding box center [1347, 294] width 79 height 21
checkbox input "true"
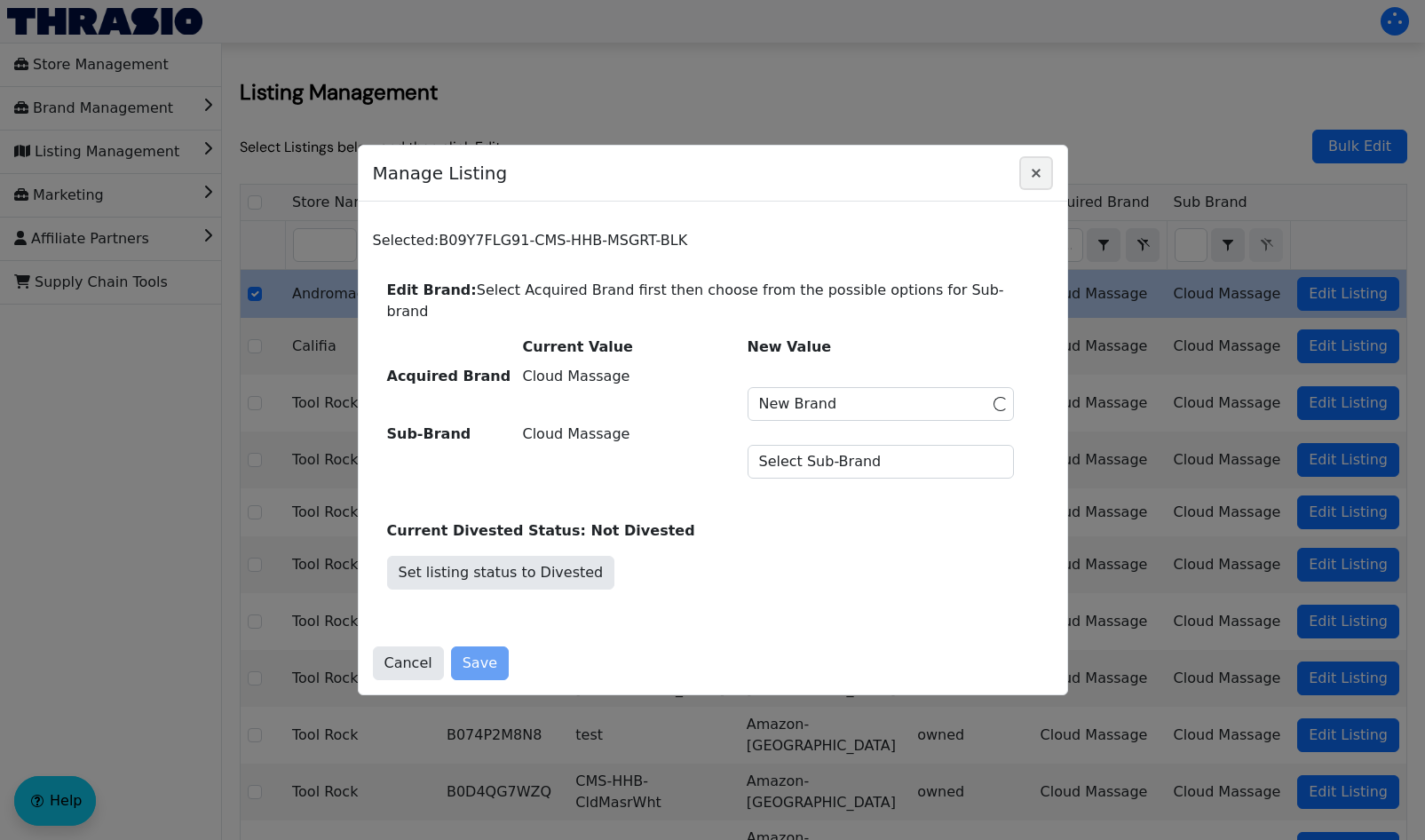
click at [1032, 178] on icon "Close" at bounding box center [1035, 173] width 21 height 14
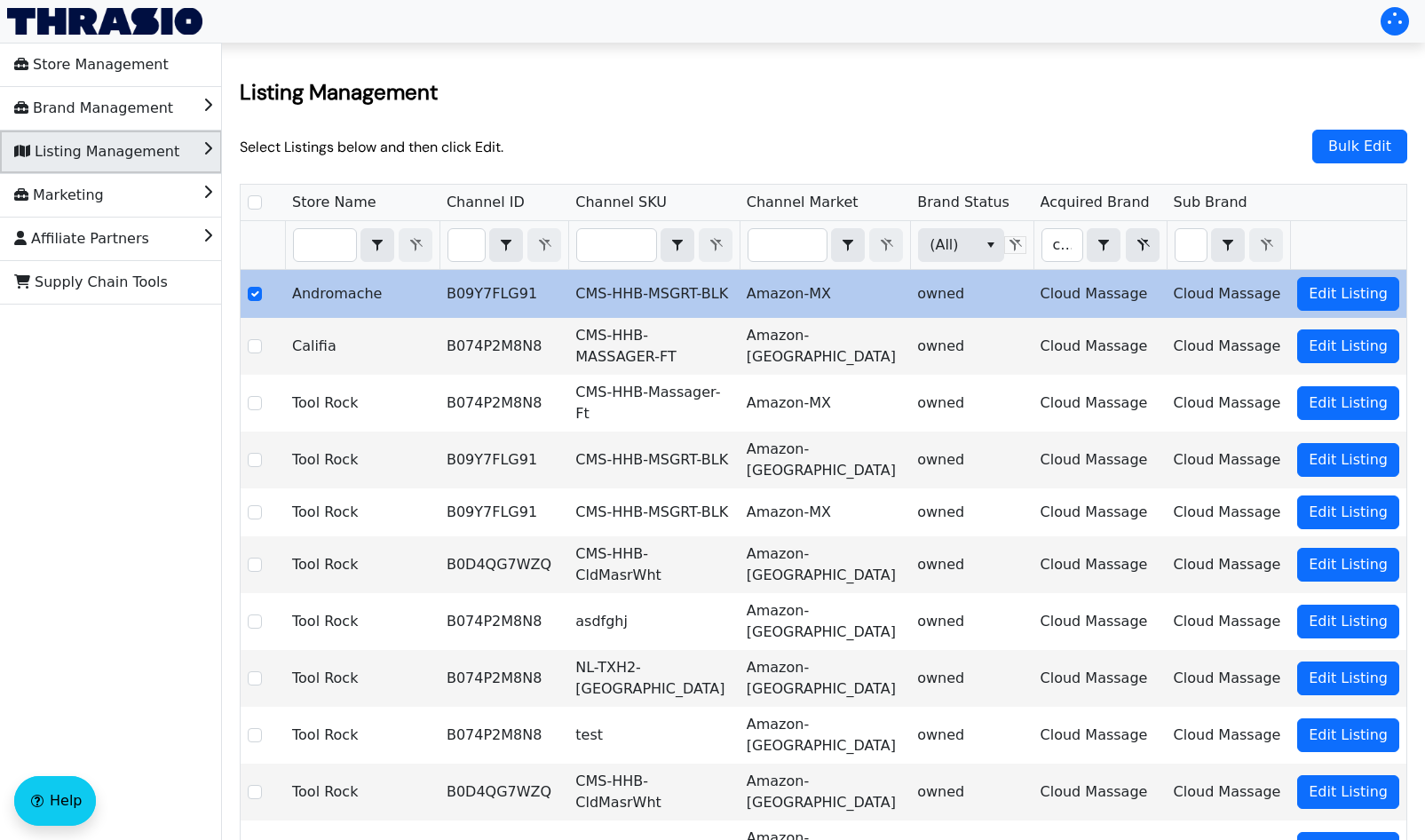
click at [174, 143] on li "Listing Management" at bounding box center [111, 152] width 222 height 43
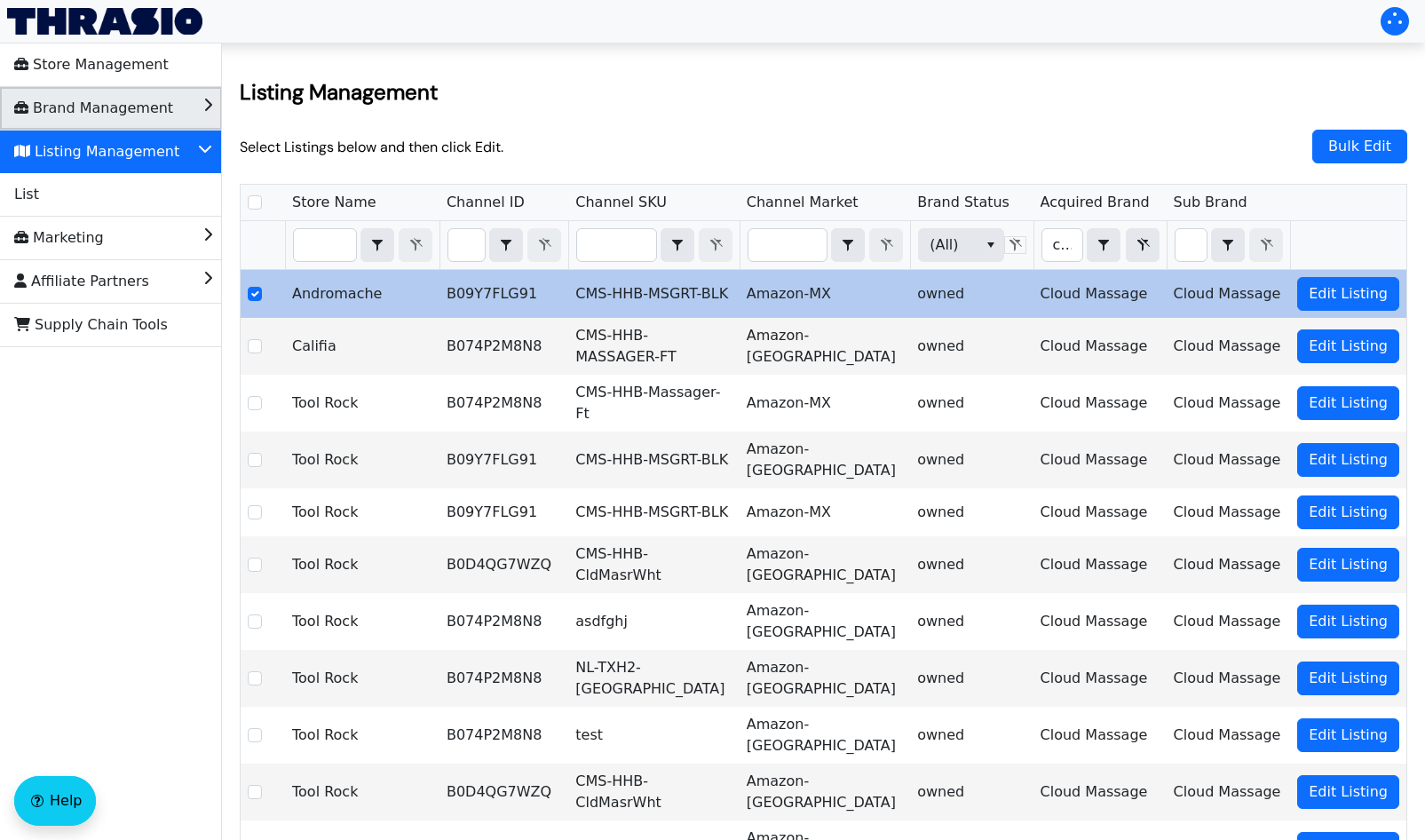
click at [133, 119] on span "Brand Management" at bounding box center [94, 108] width 159 height 28
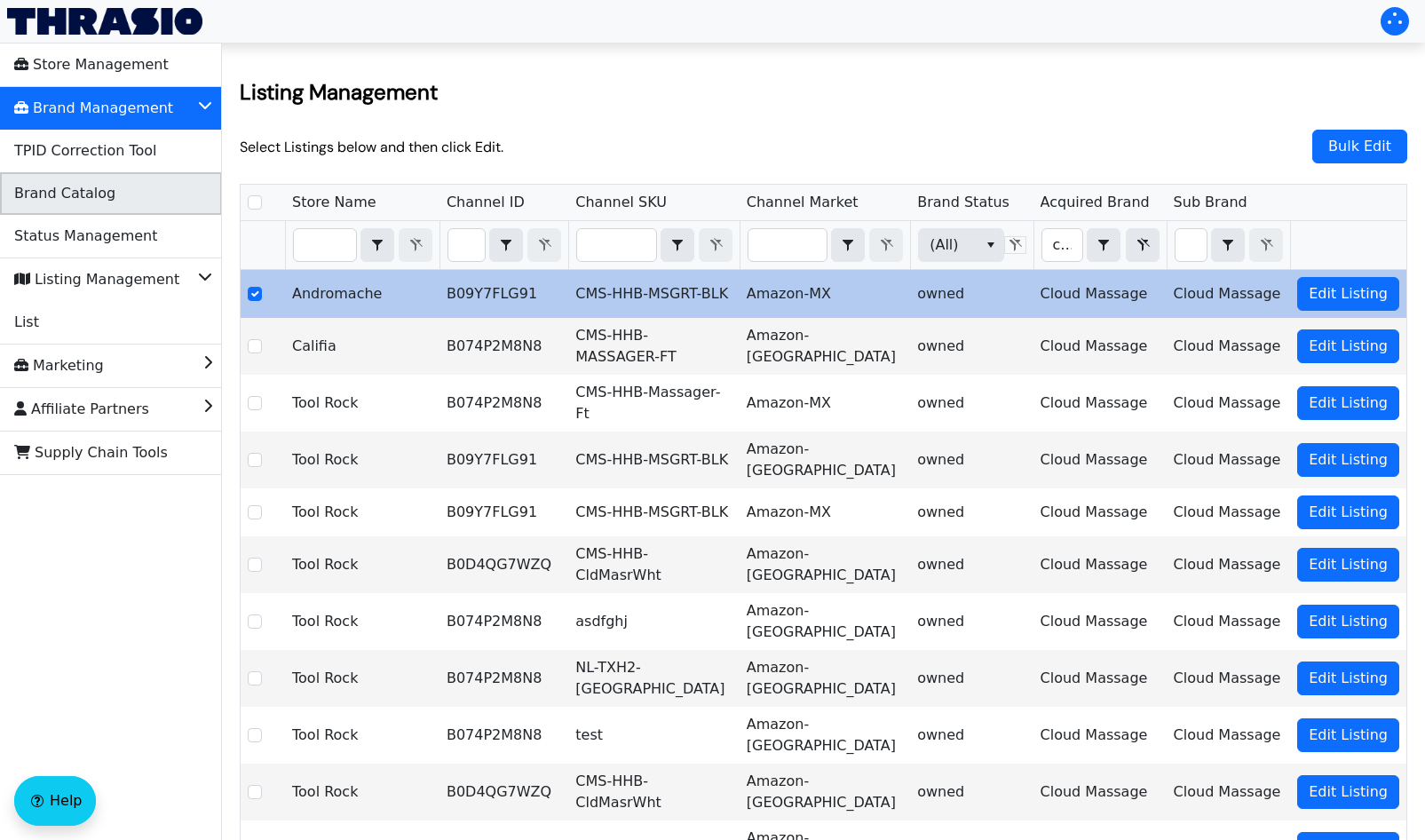
click at [59, 190] on span "Brand Catalog" at bounding box center [64, 193] width 101 height 28
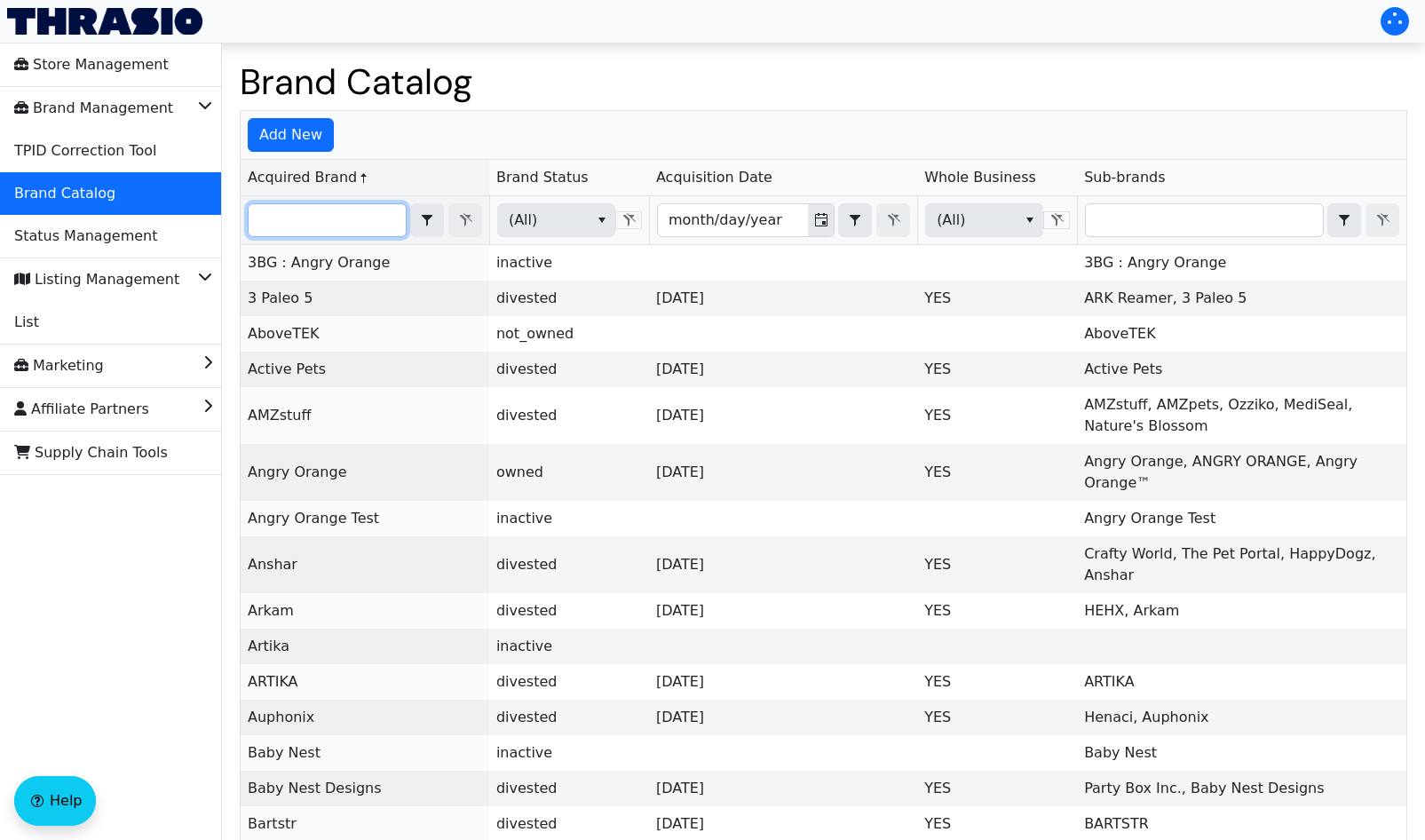
click at [304, 224] on input "Filter" at bounding box center [327, 220] width 157 height 32
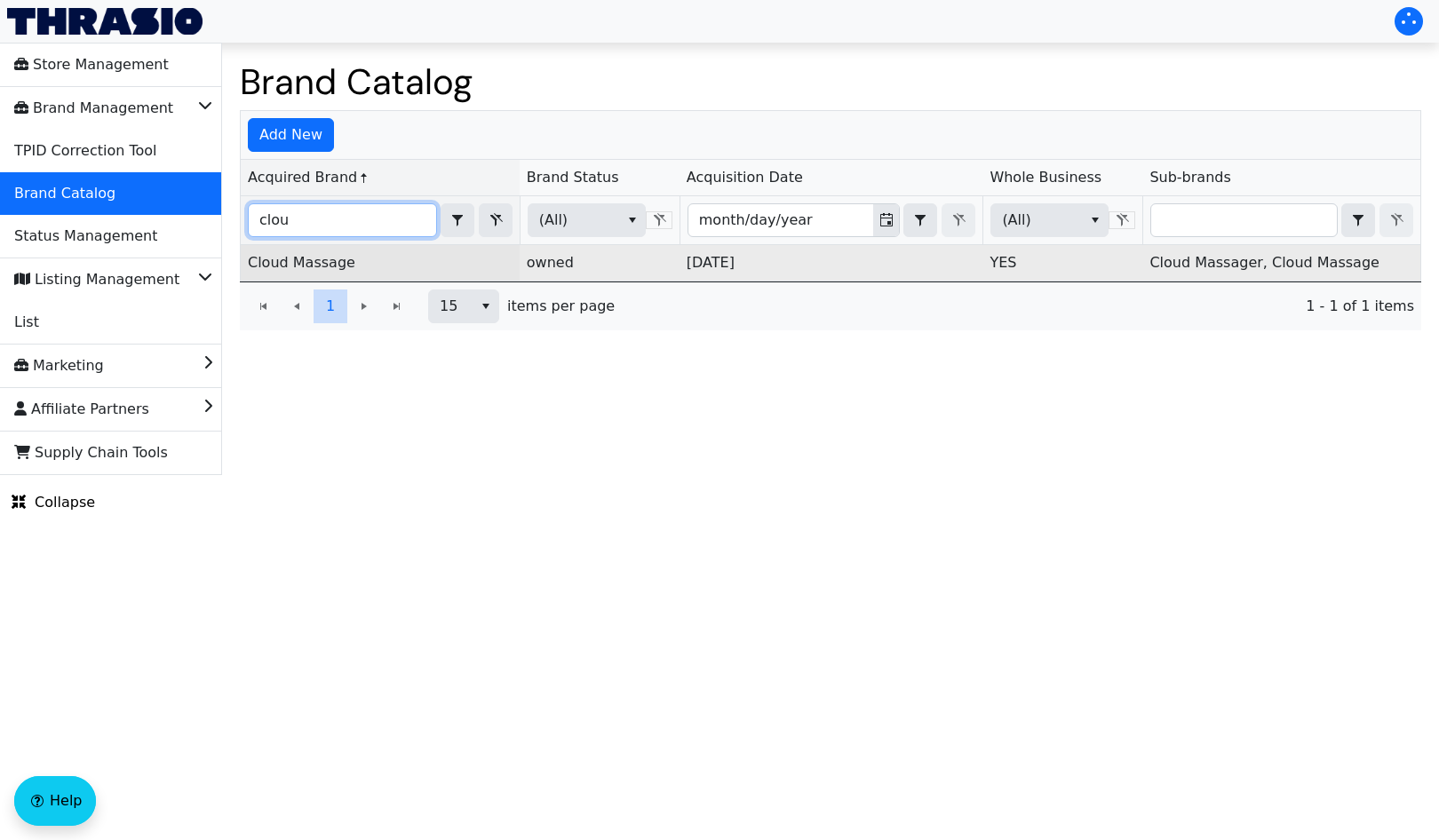
type input "clou"
click at [357, 258] on div "Cloud Massage" at bounding box center [379, 263] width 265 height 21
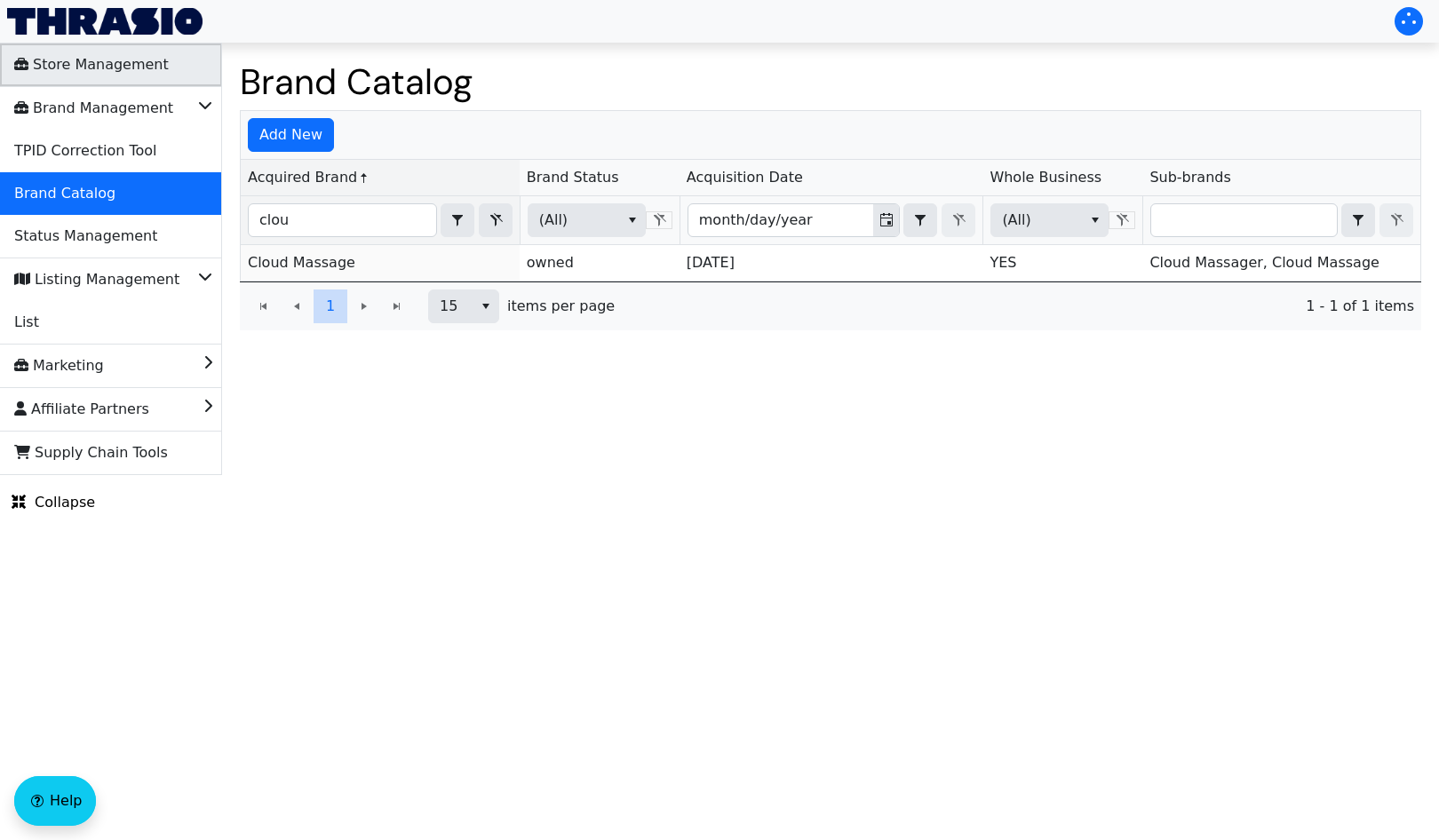
click at [77, 64] on span "Store Management" at bounding box center [91, 64] width 155 height 28
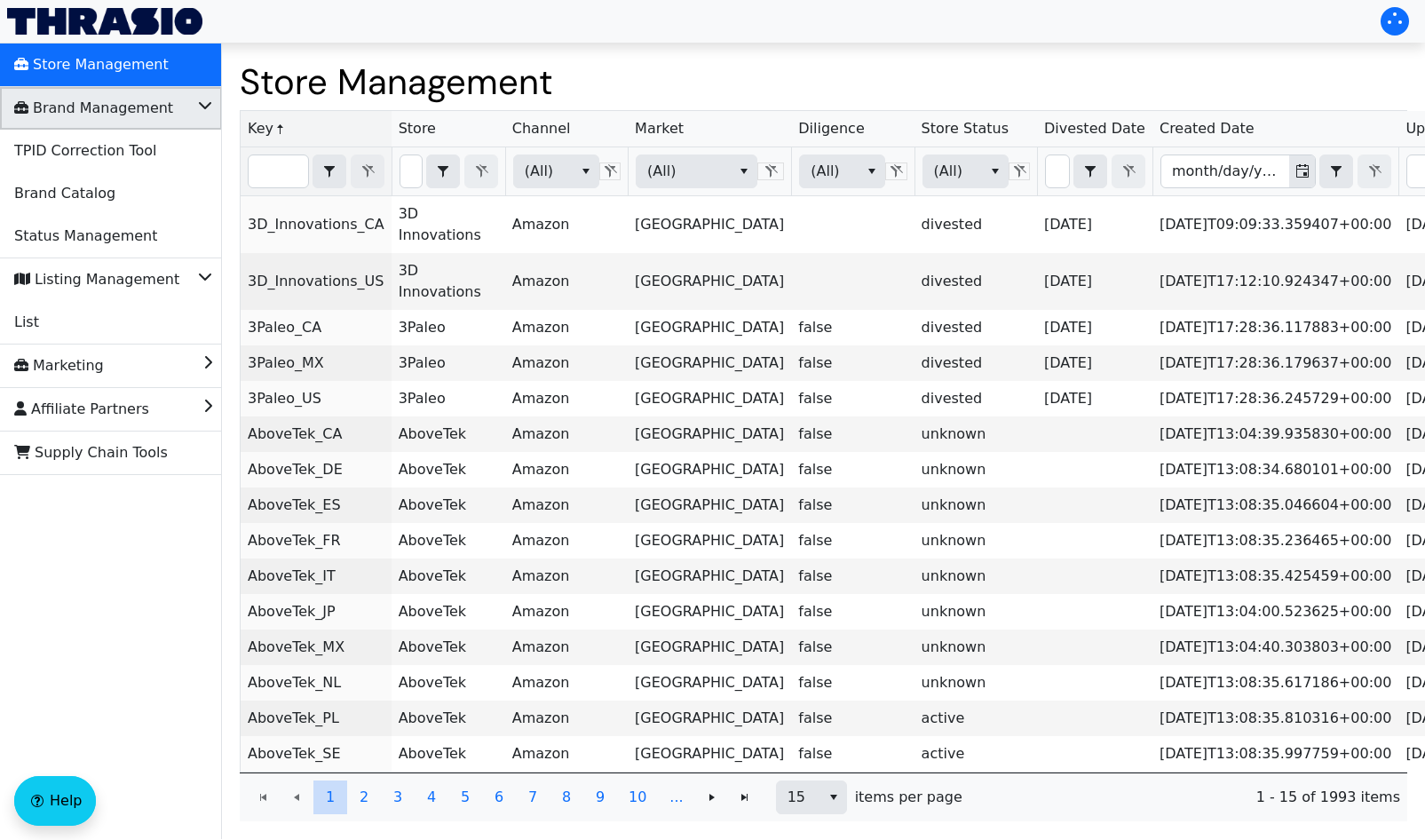
click at [59, 119] on span "Brand Management" at bounding box center [94, 108] width 159 height 28
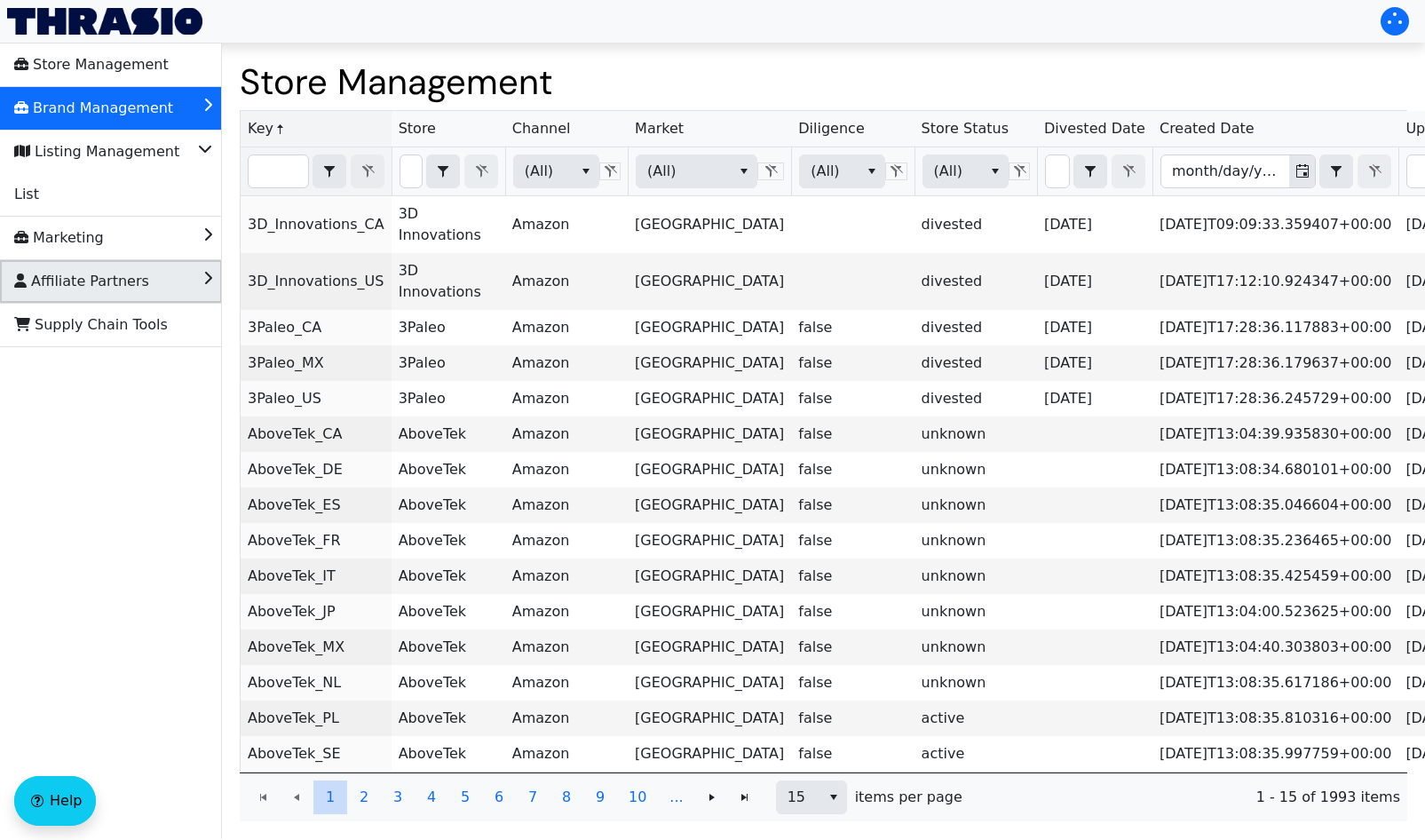
click at [64, 289] on span "Affiliate Partners" at bounding box center [82, 282] width 135 height 28
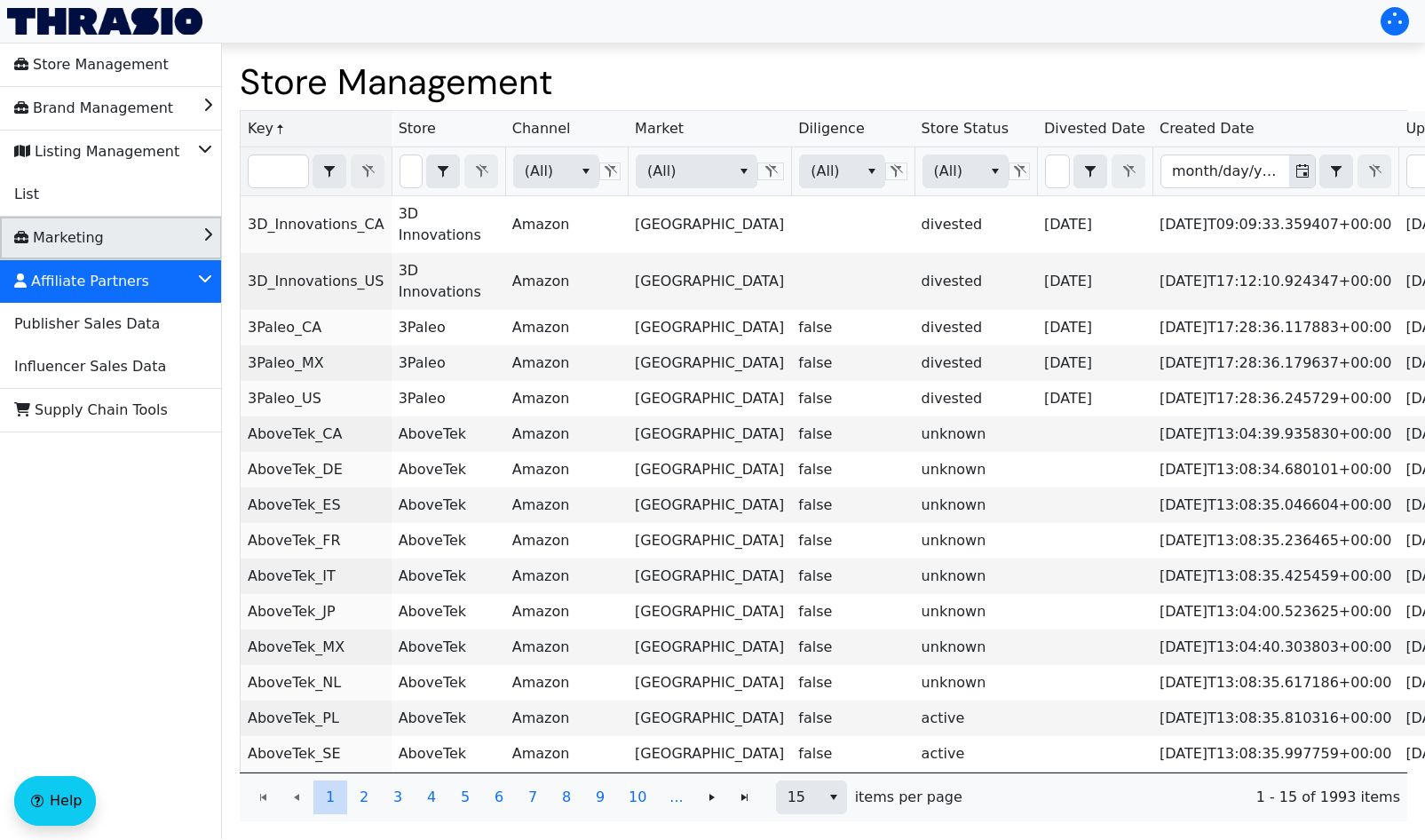
click at [60, 232] on span "Marketing" at bounding box center [59, 238] width 90 height 28
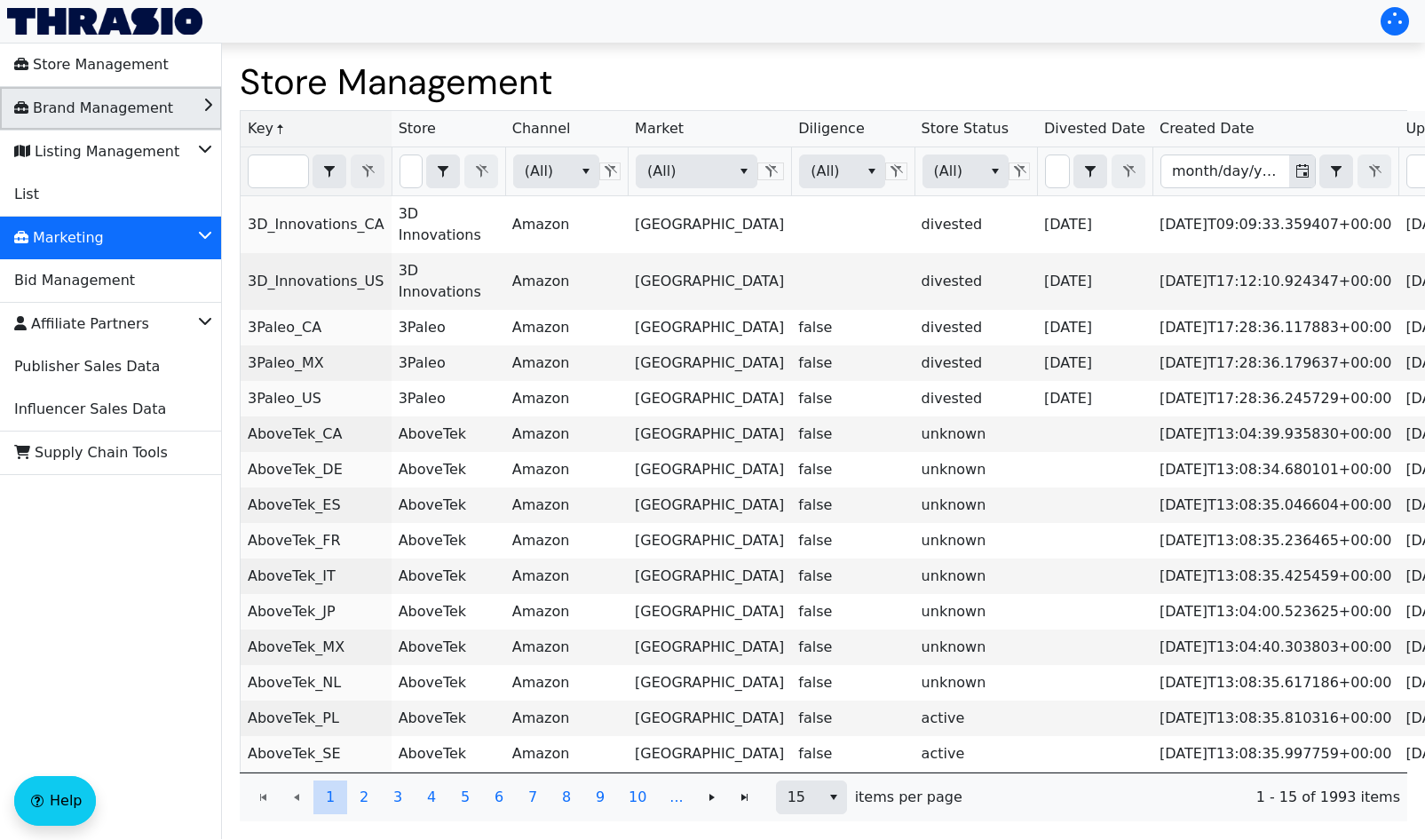
click at [78, 119] on span "Brand Management" at bounding box center [94, 108] width 159 height 28
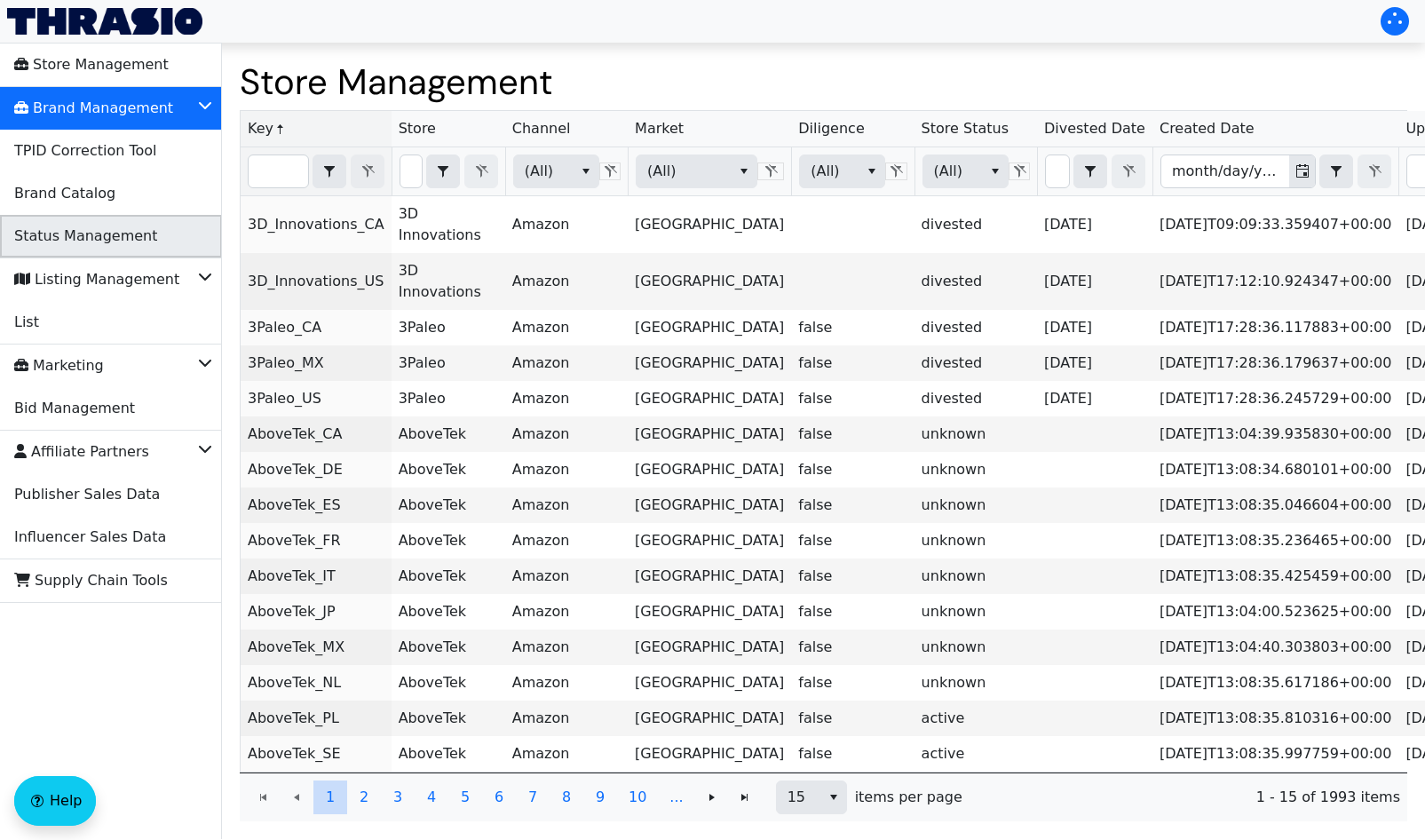
click at [91, 242] on span "Status Management" at bounding box center [85, 236] width 143 height 28
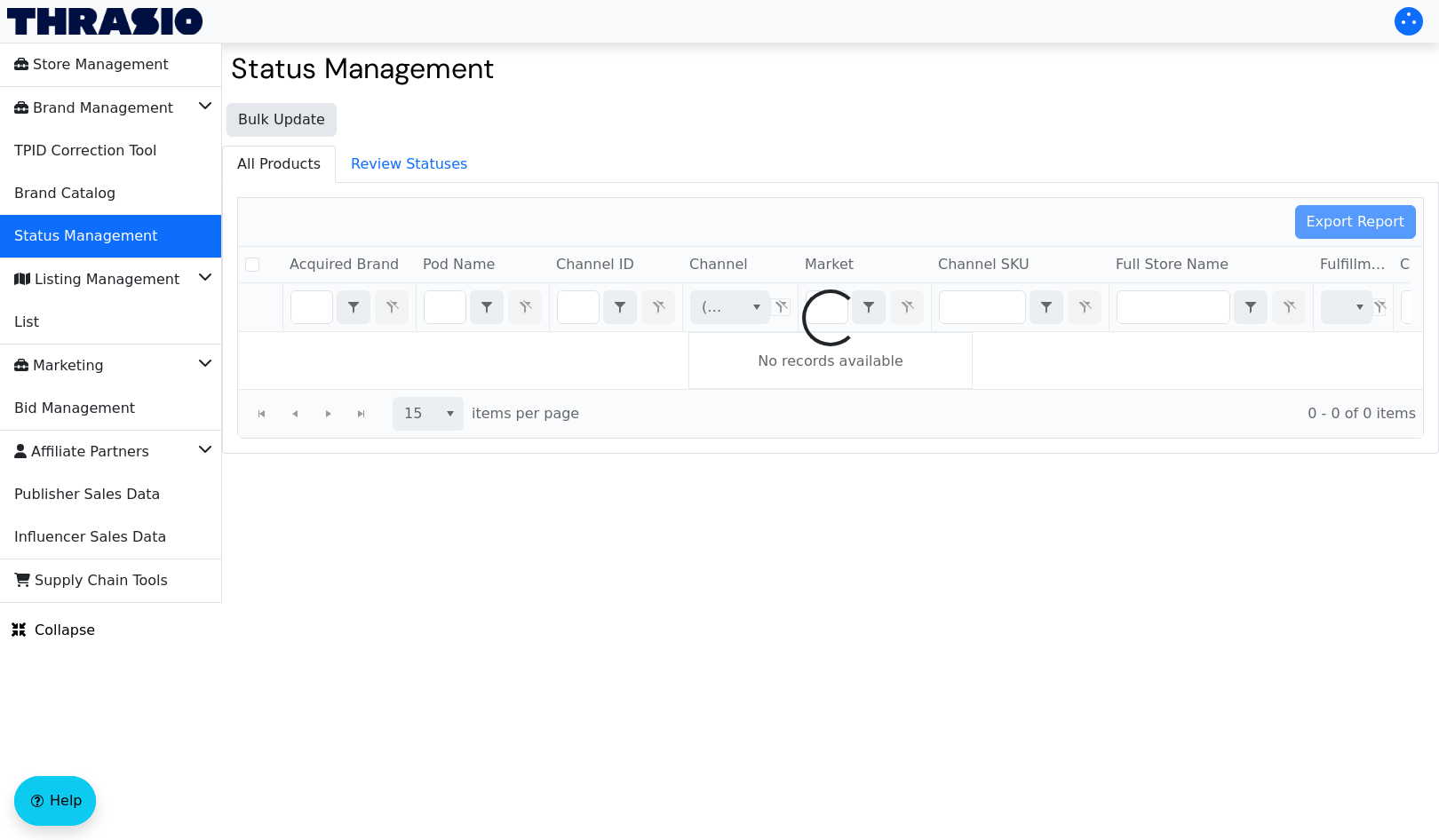
checkbox input "false"
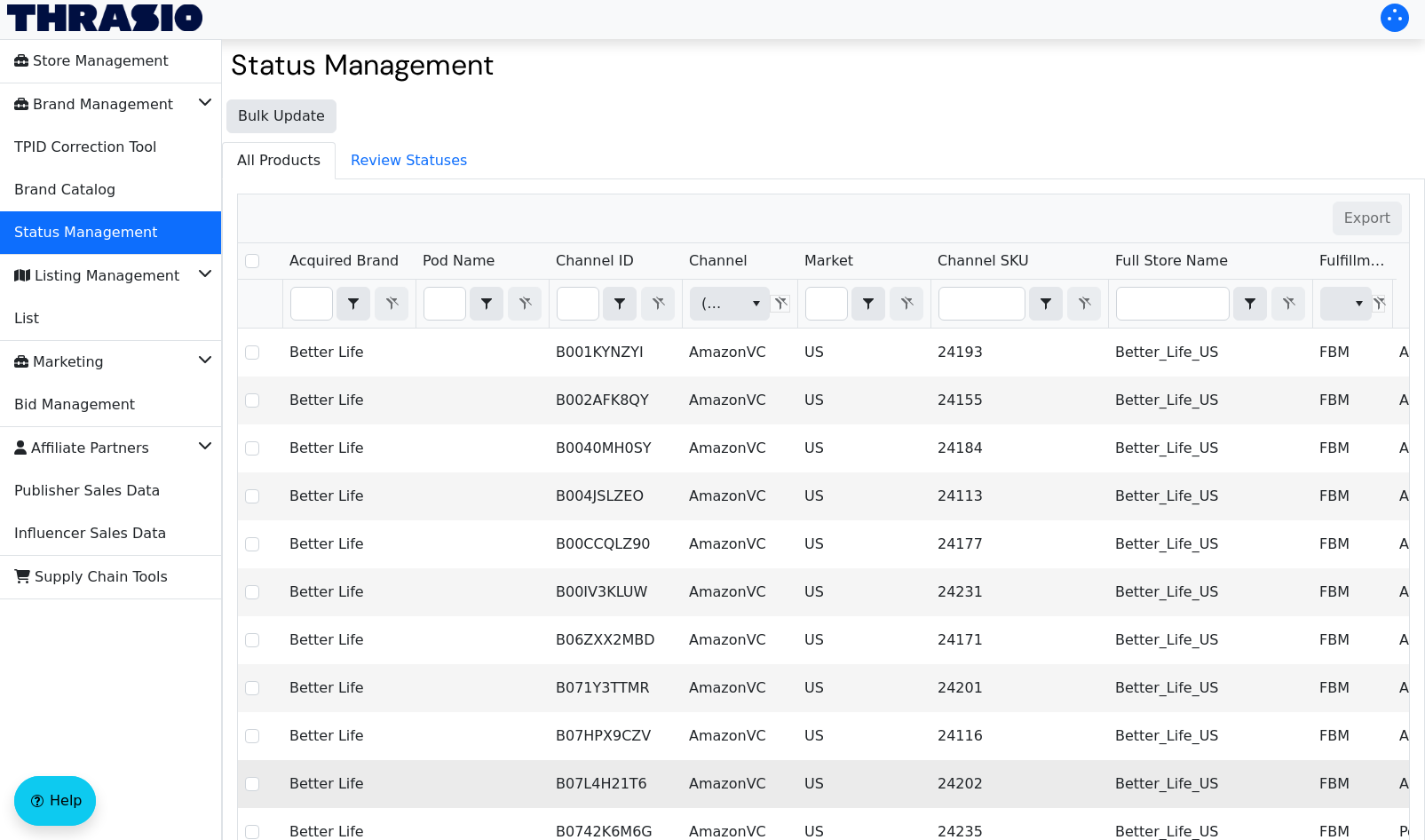
scroll to position [5, 0]
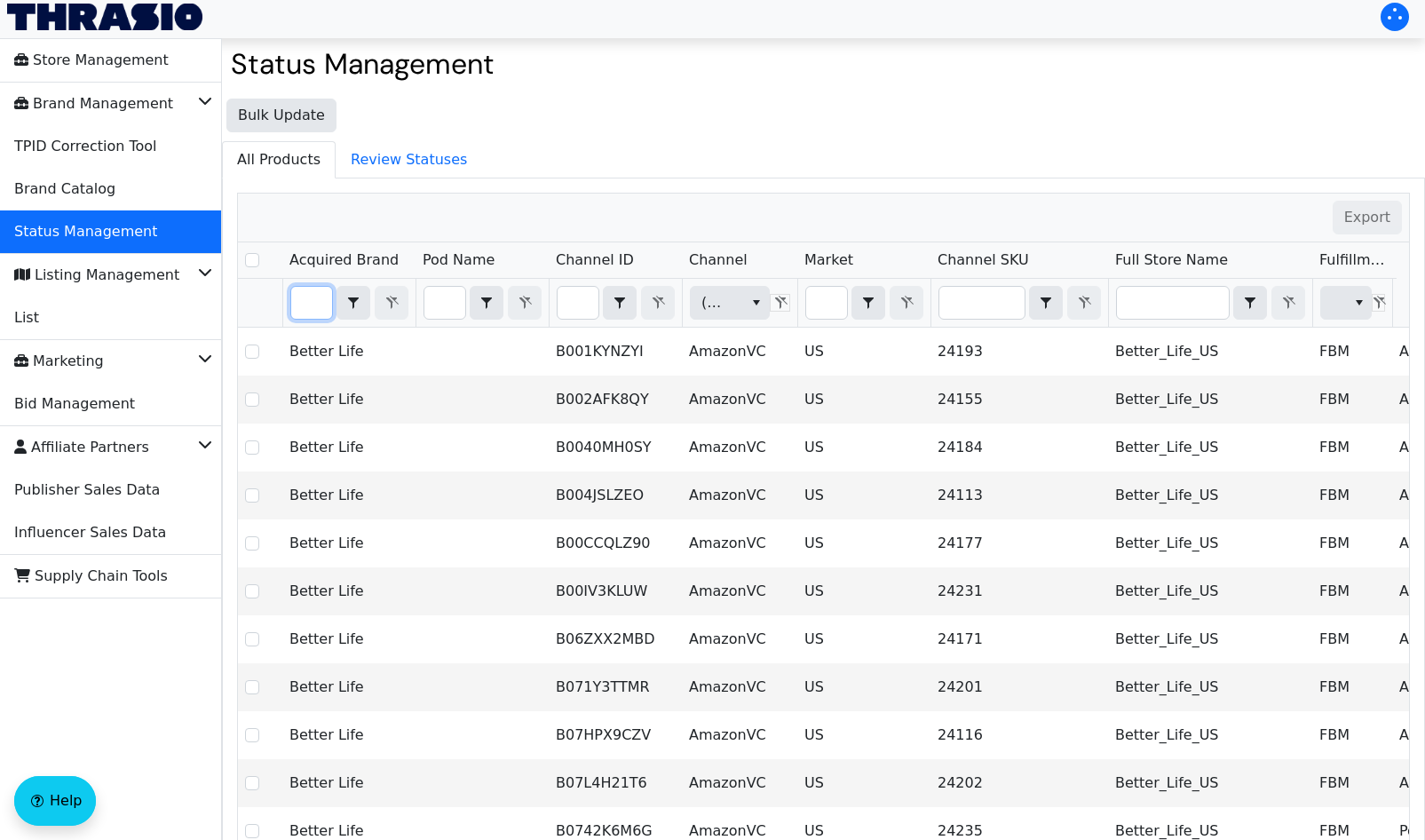
click at [311, 298] on input "Filter" at bounding box center [311, 302] width 41 height 32
type input "c"
checkbox input "true"
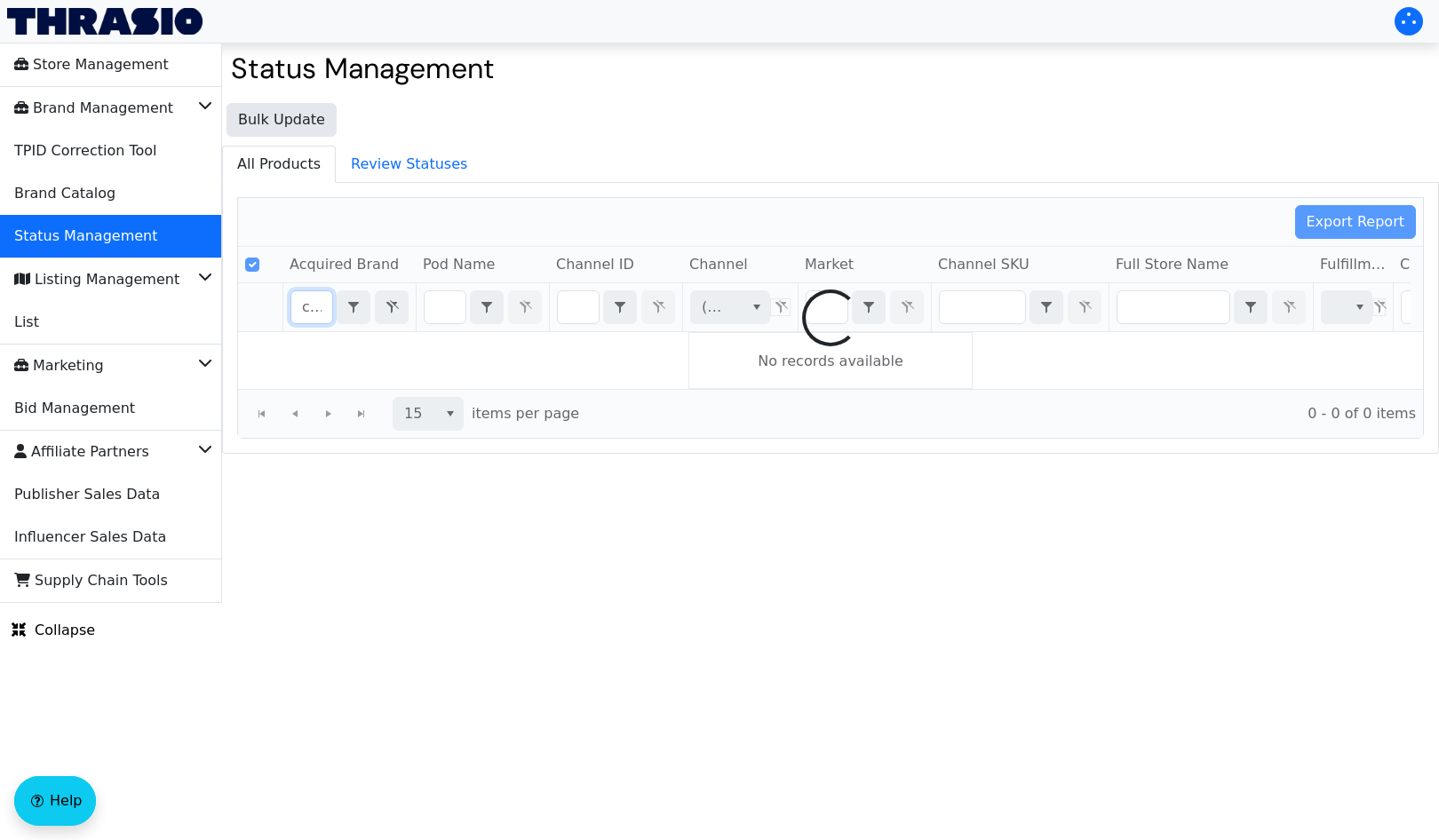
type input "clou"
checkbox input "false"
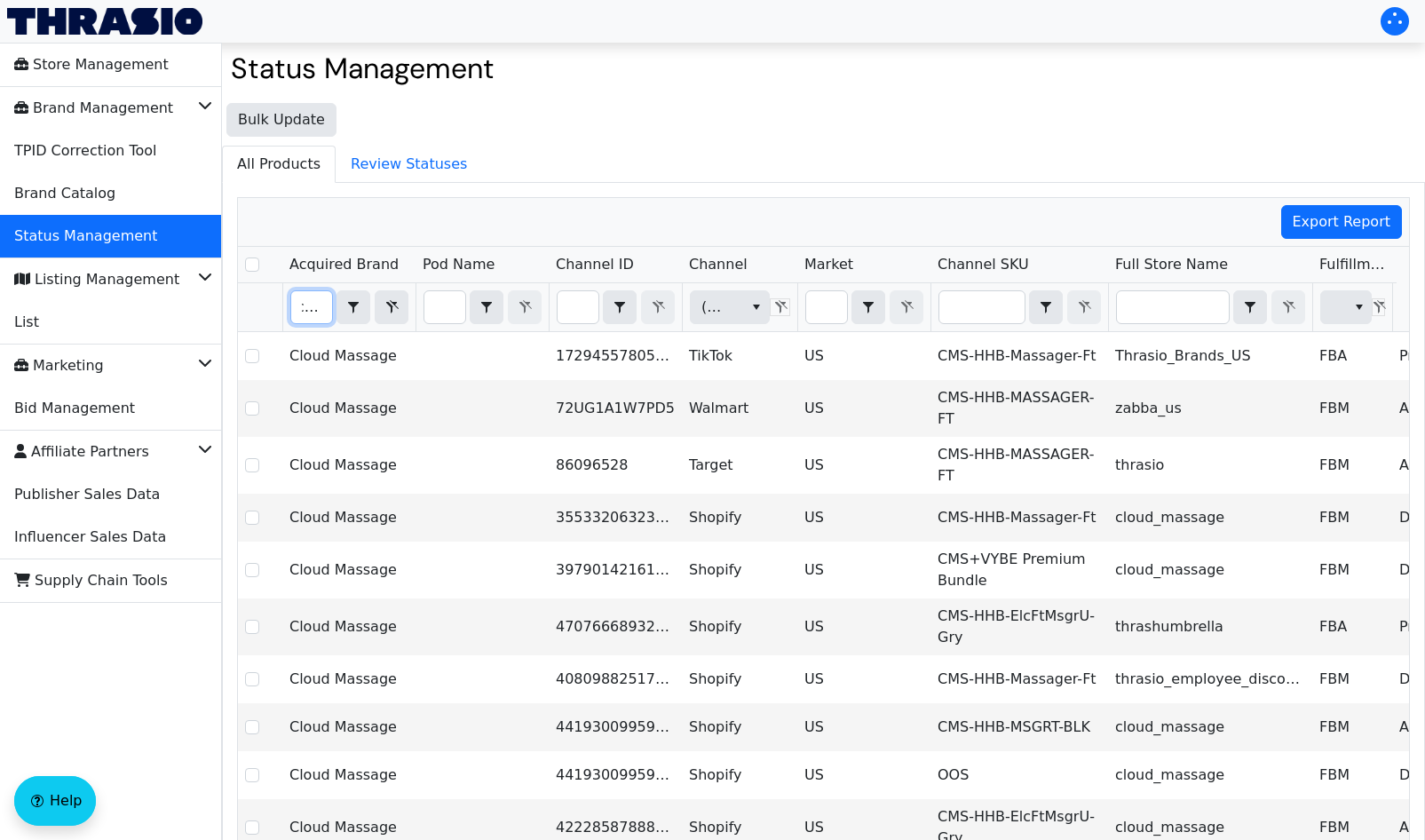
type input "cloud"
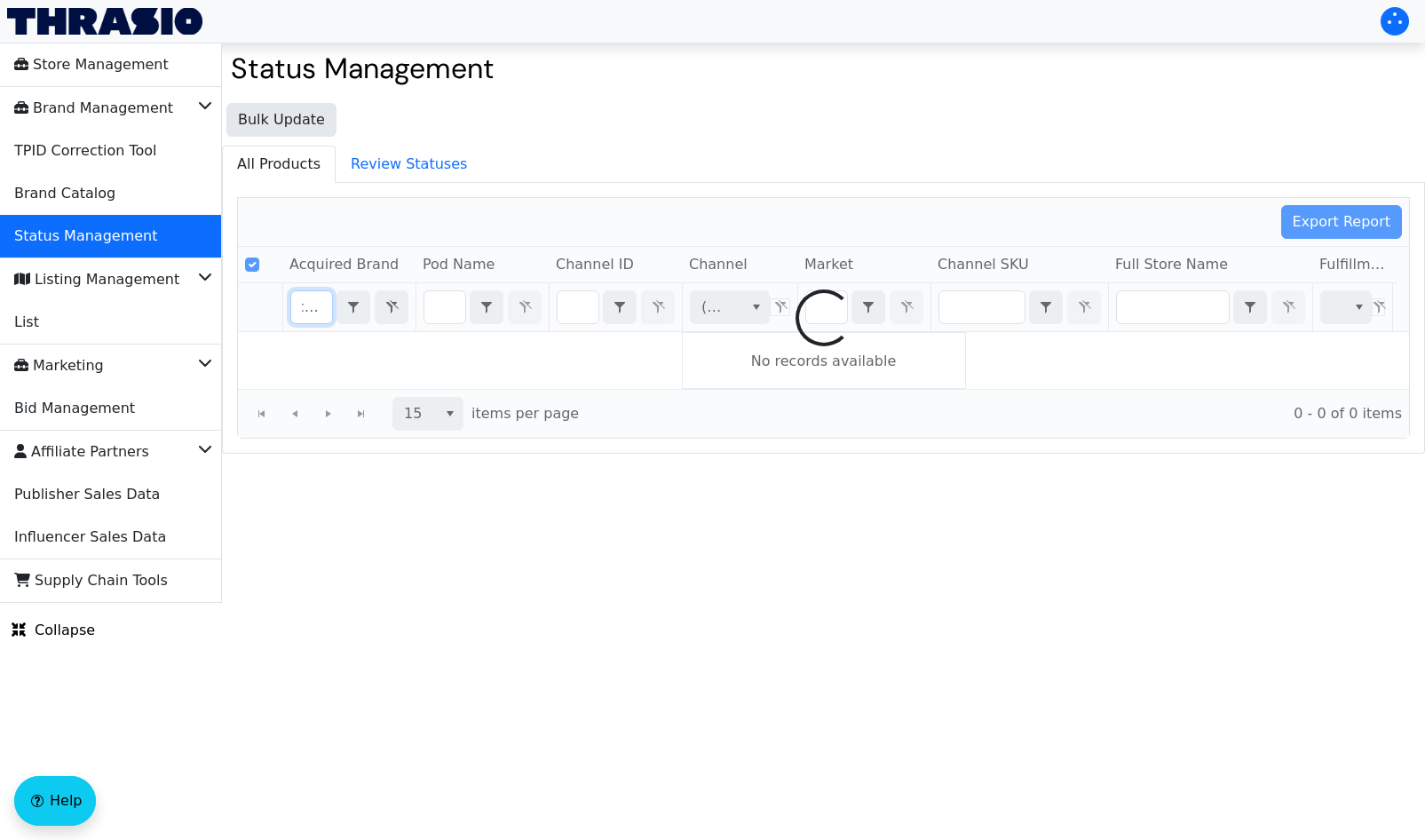
scroll to position [0, 14]
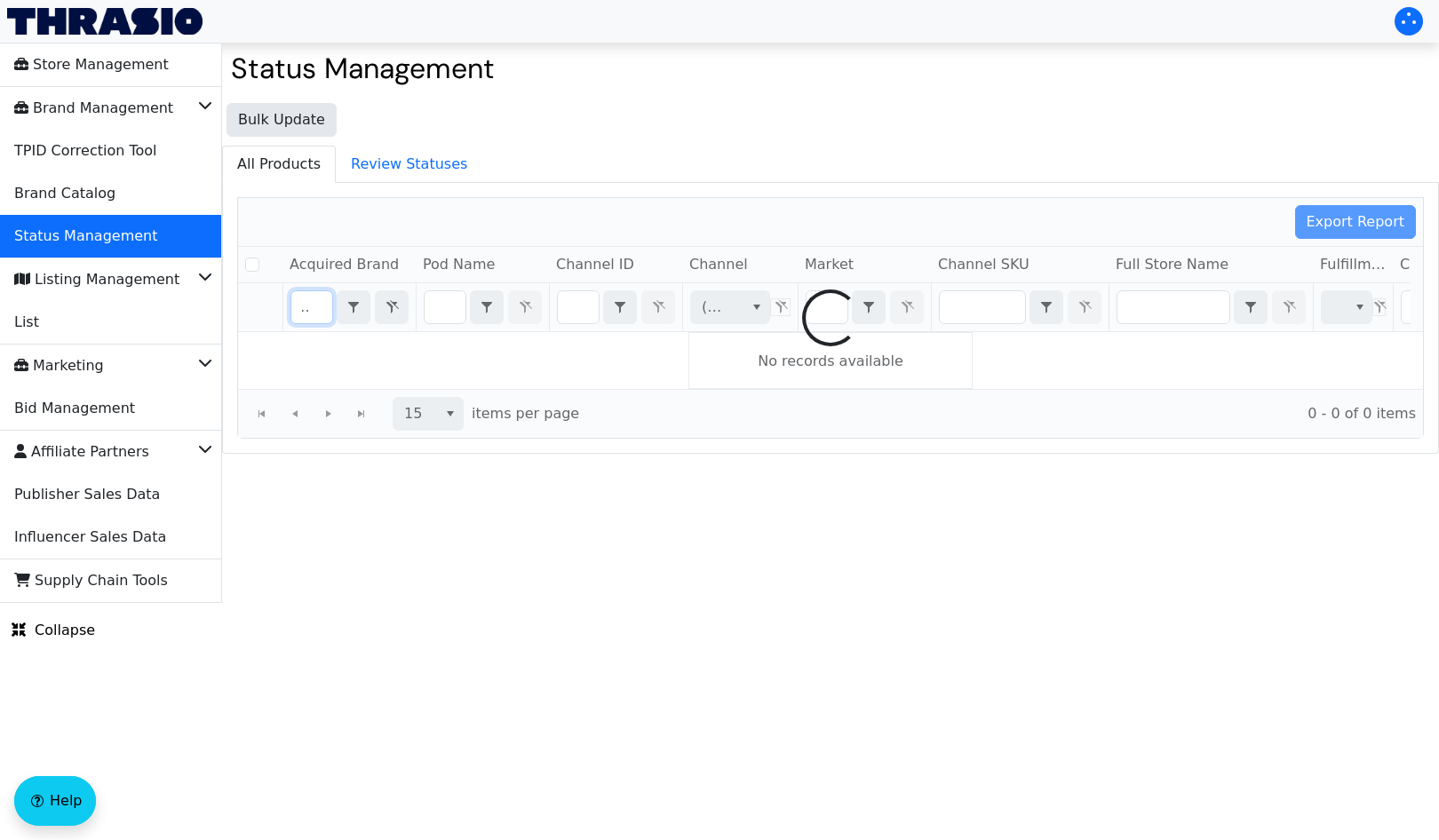
checkbox input "false"
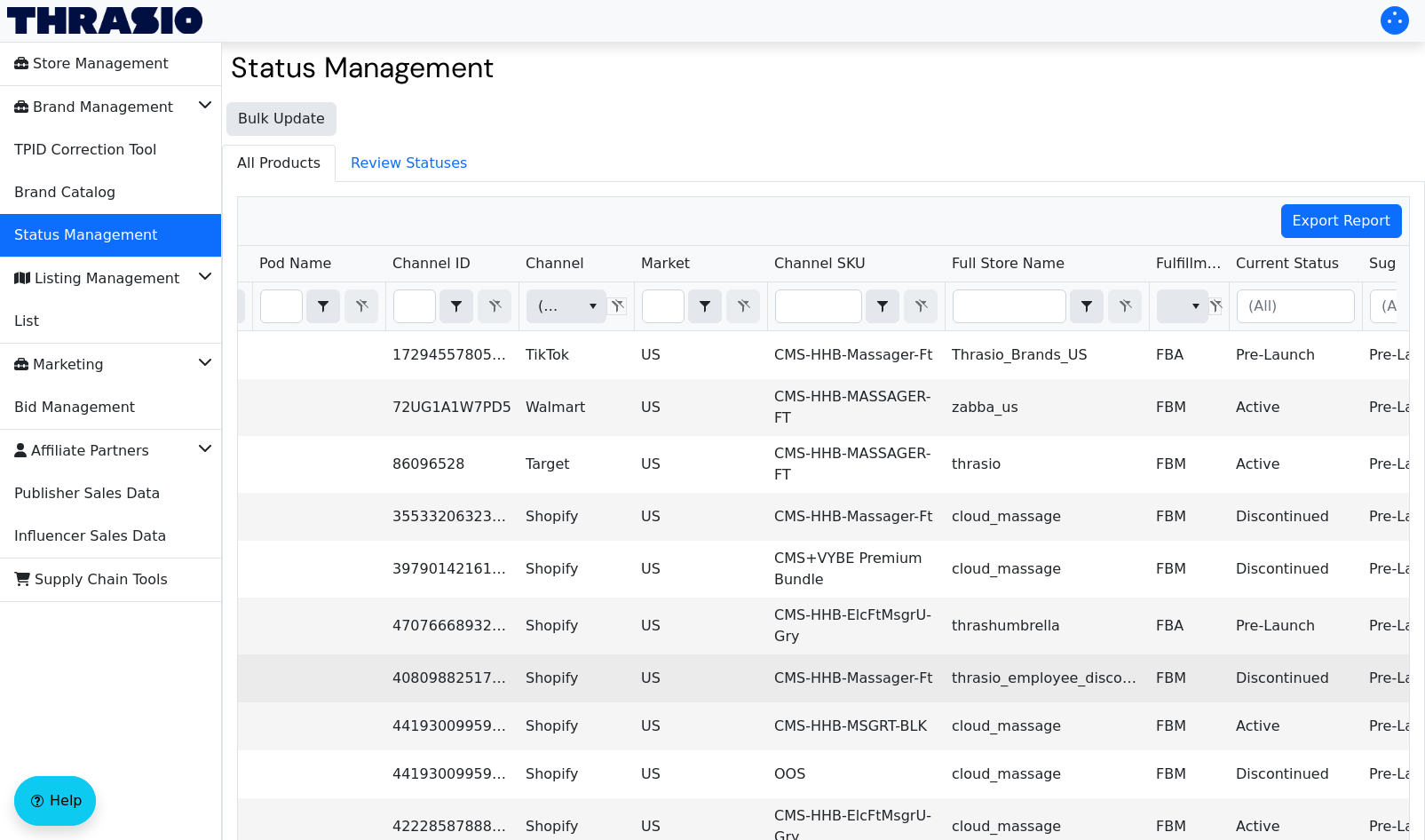
scroll to position [0, 448]
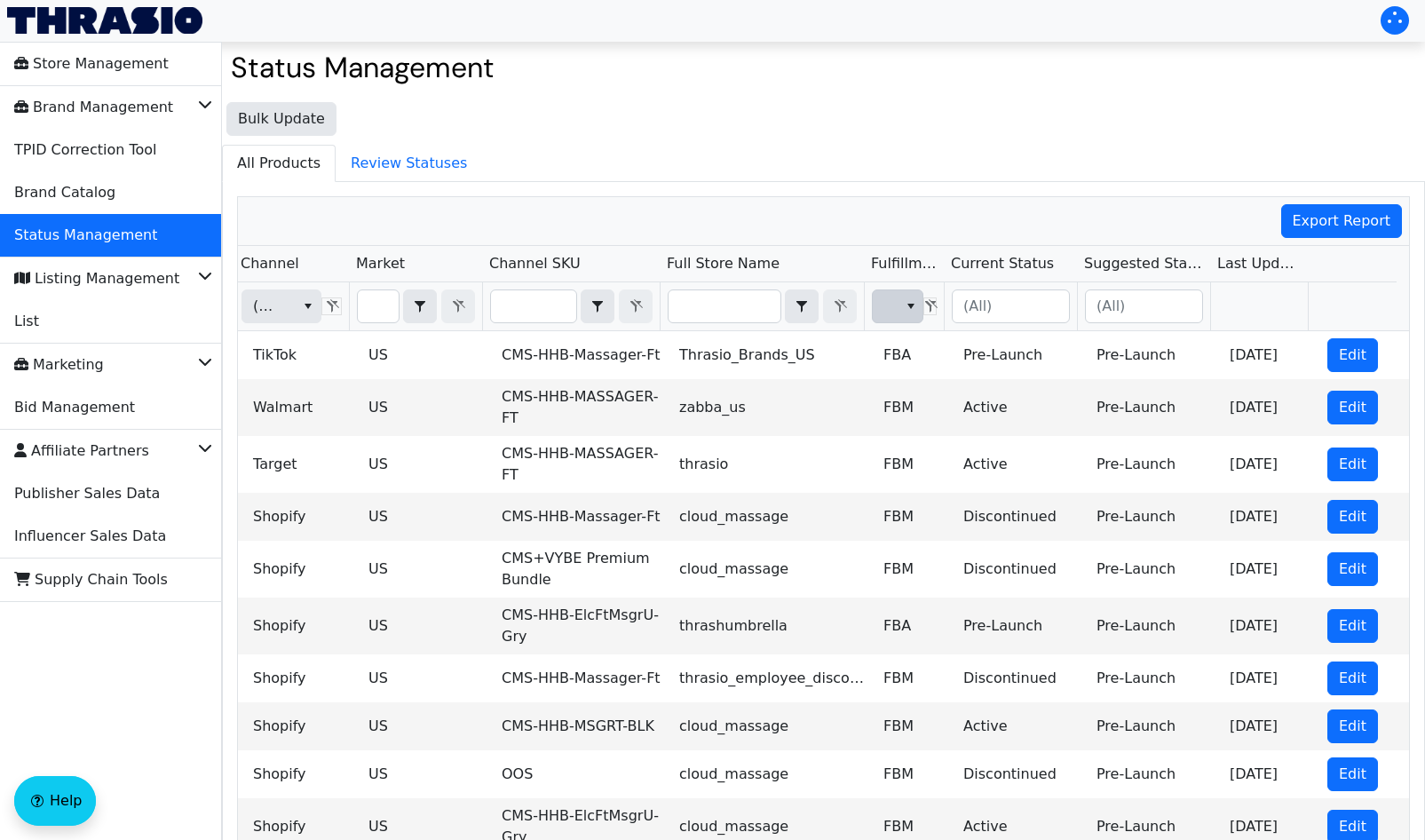
type input "cloud"
click at [899, 314] on button "select" at bounding box center [910, 306] width 26 height 32
click at [897, 363] on span "FBA" at bounding box center [900, 366] width 27 height 21
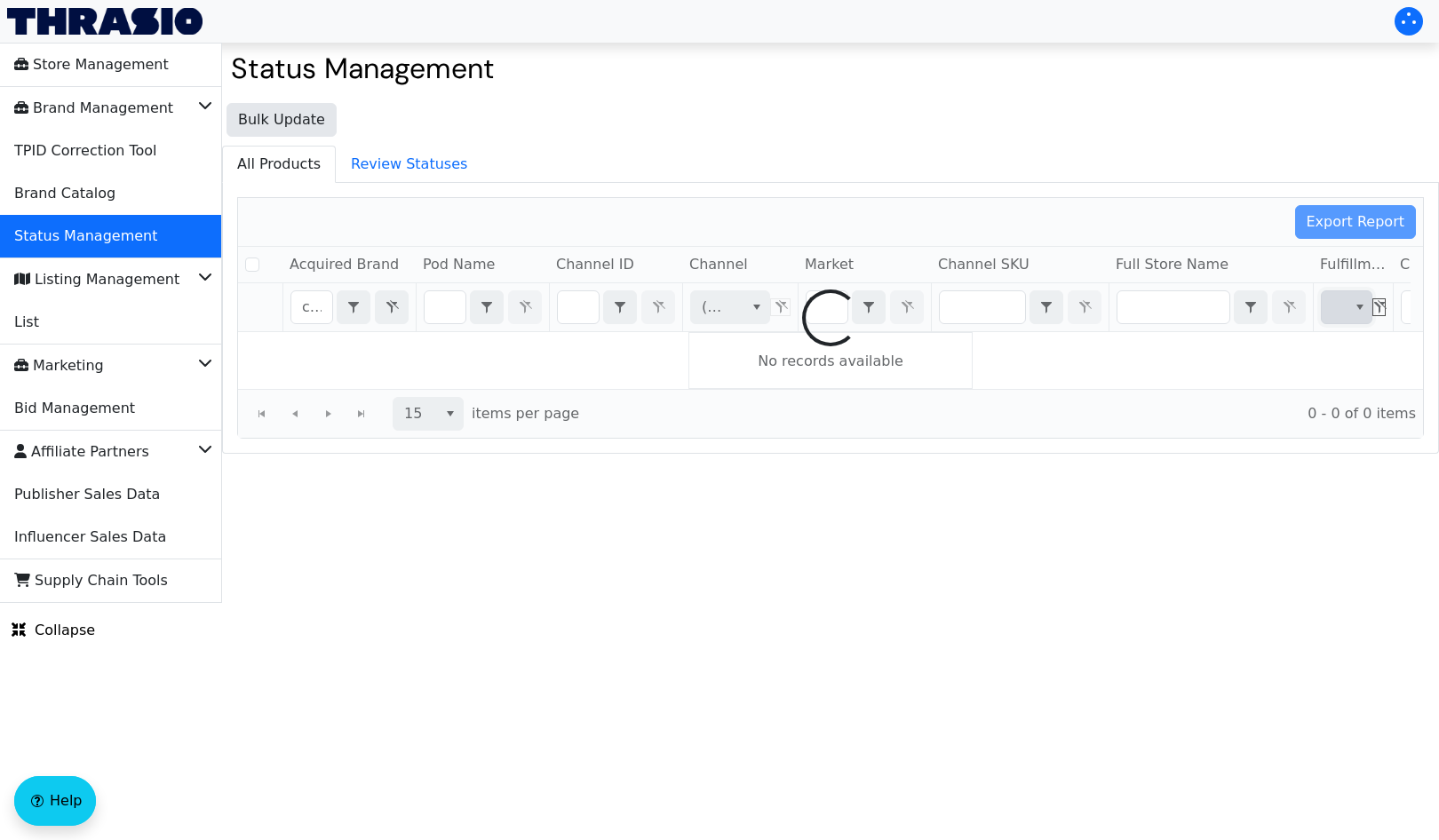
checkbox input "false"
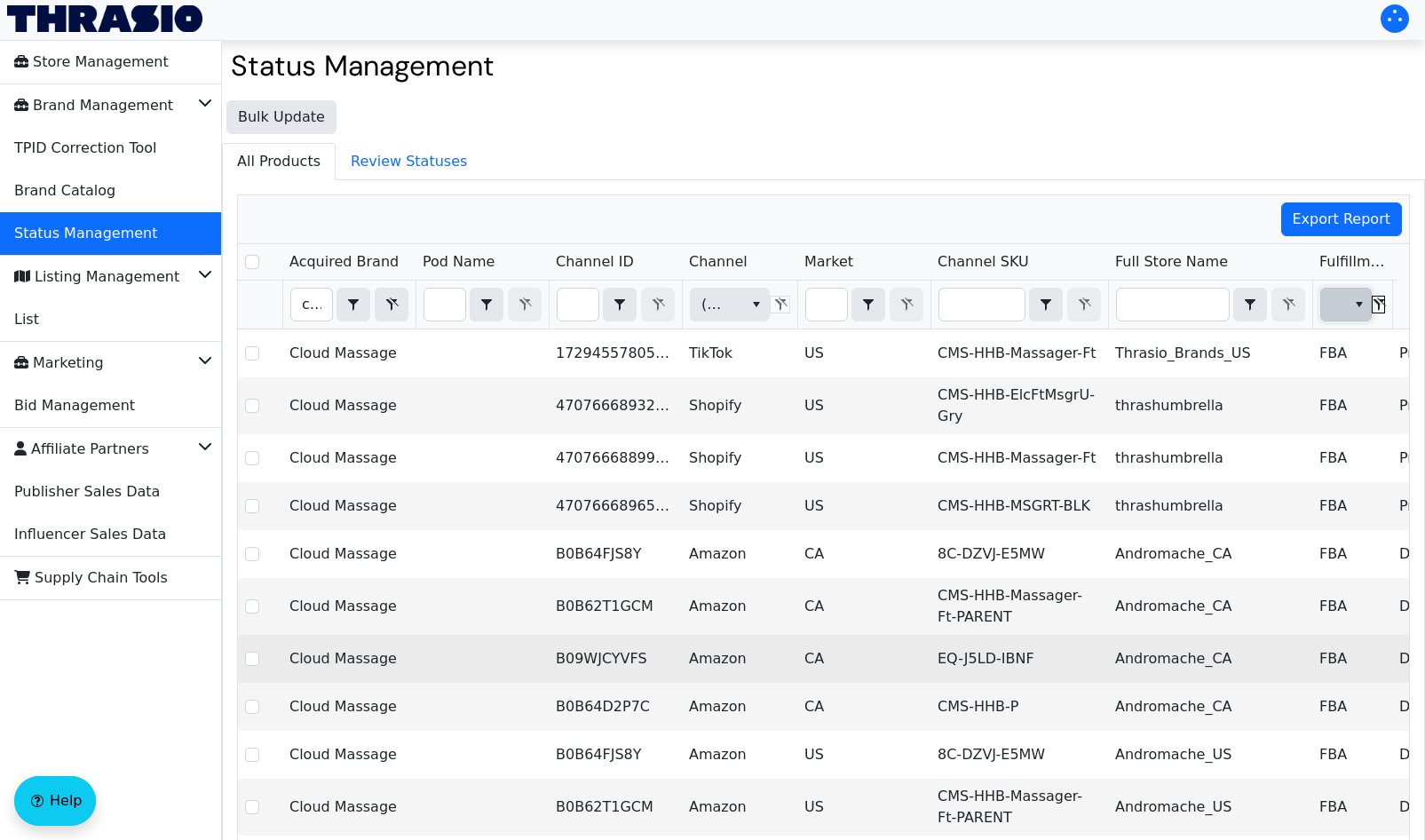
scroll to position [4, 0]
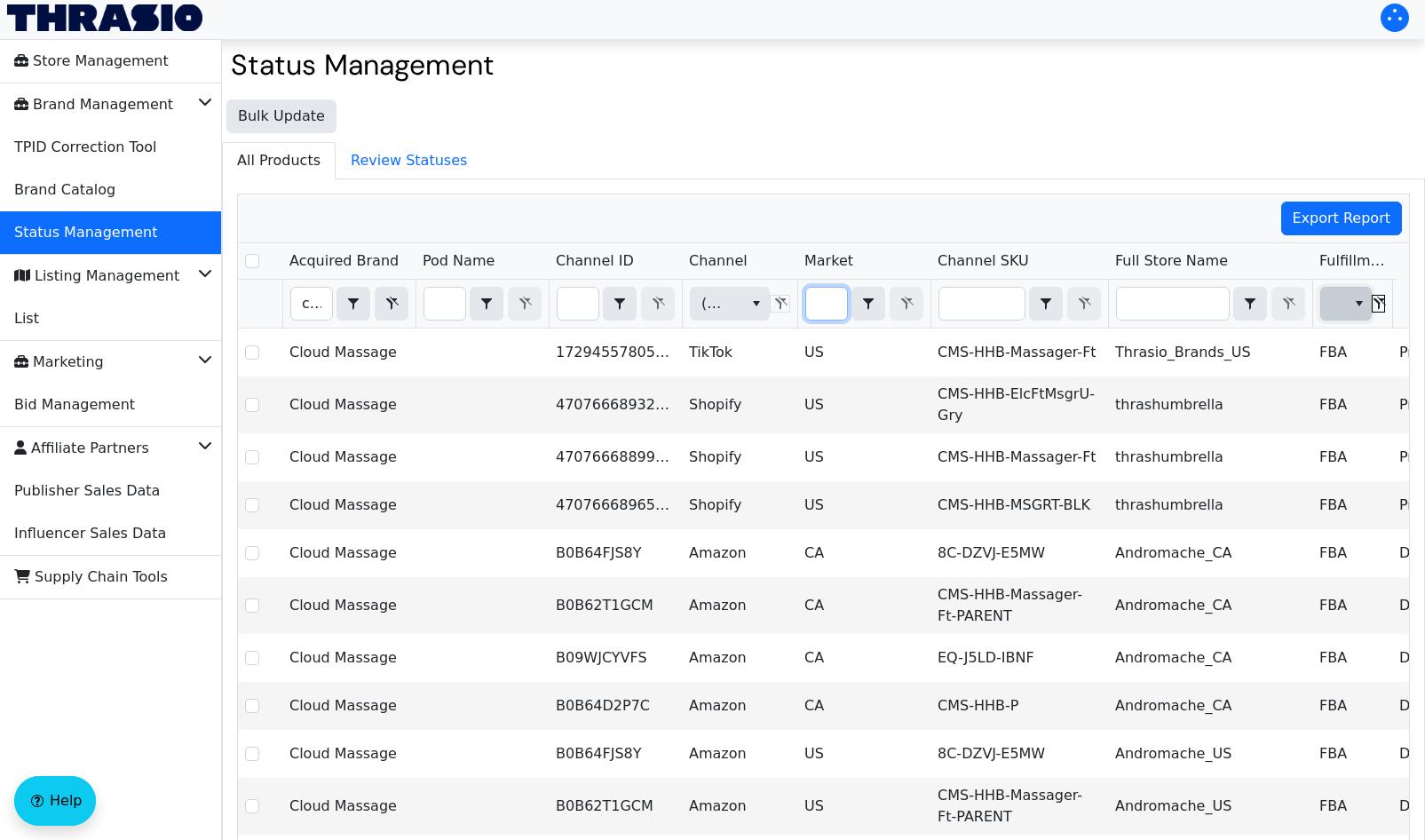
click at [830, 294] on input "Filter" at bounding box center [826, 303] width 41 height 32
type input "U"
checkbox input "true"
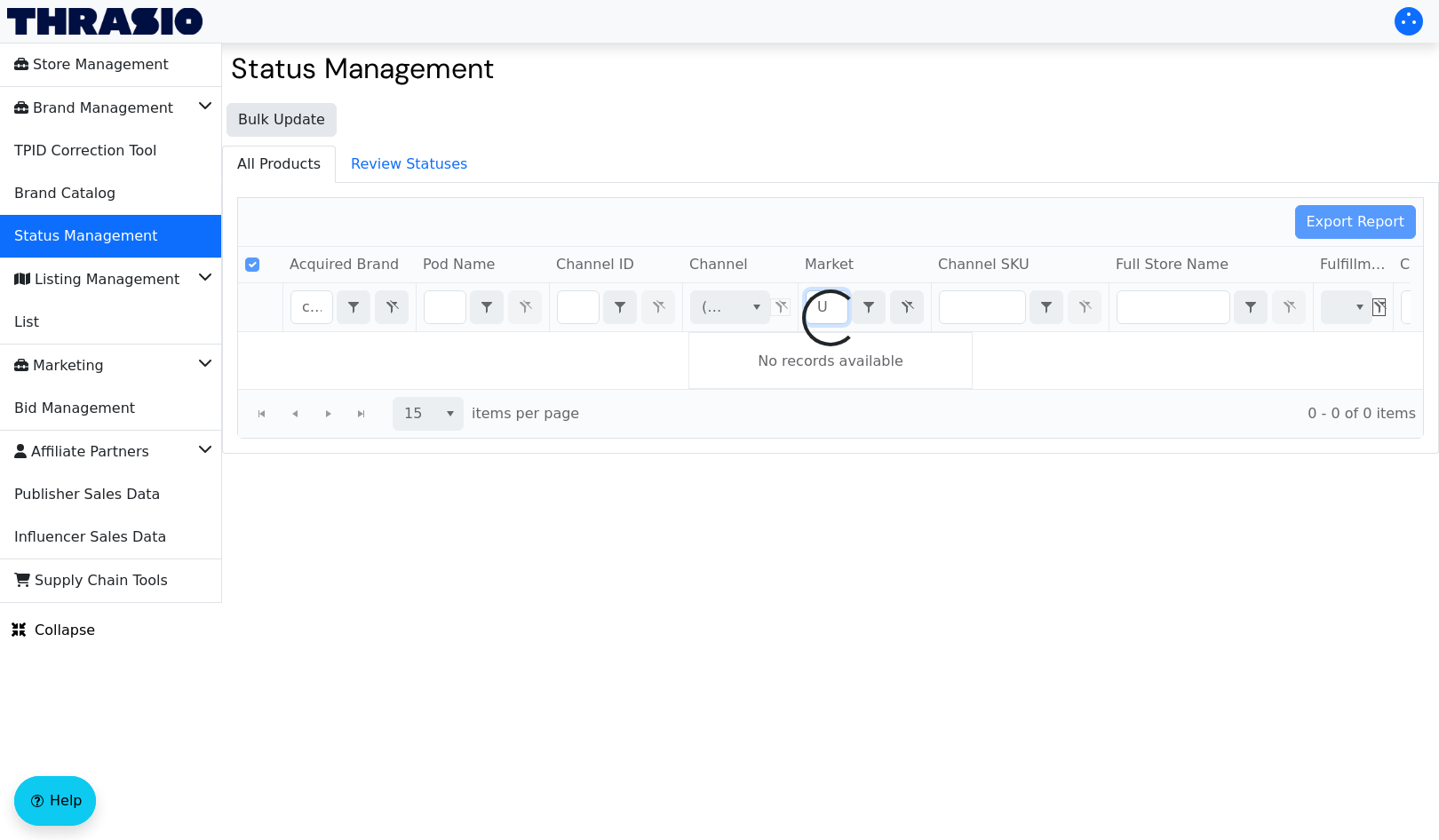
type input "US"
checkbox input "false"
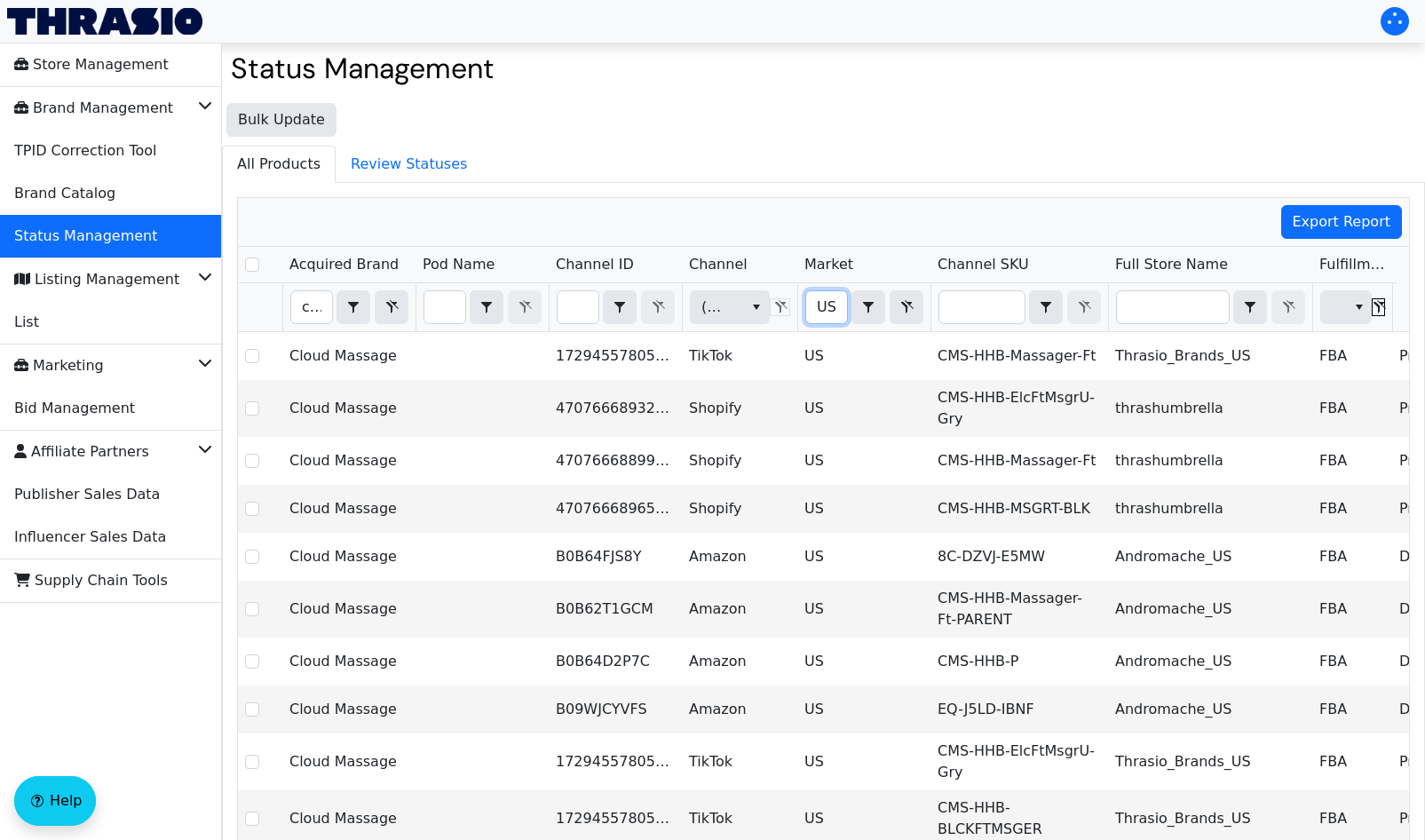
type input "US"
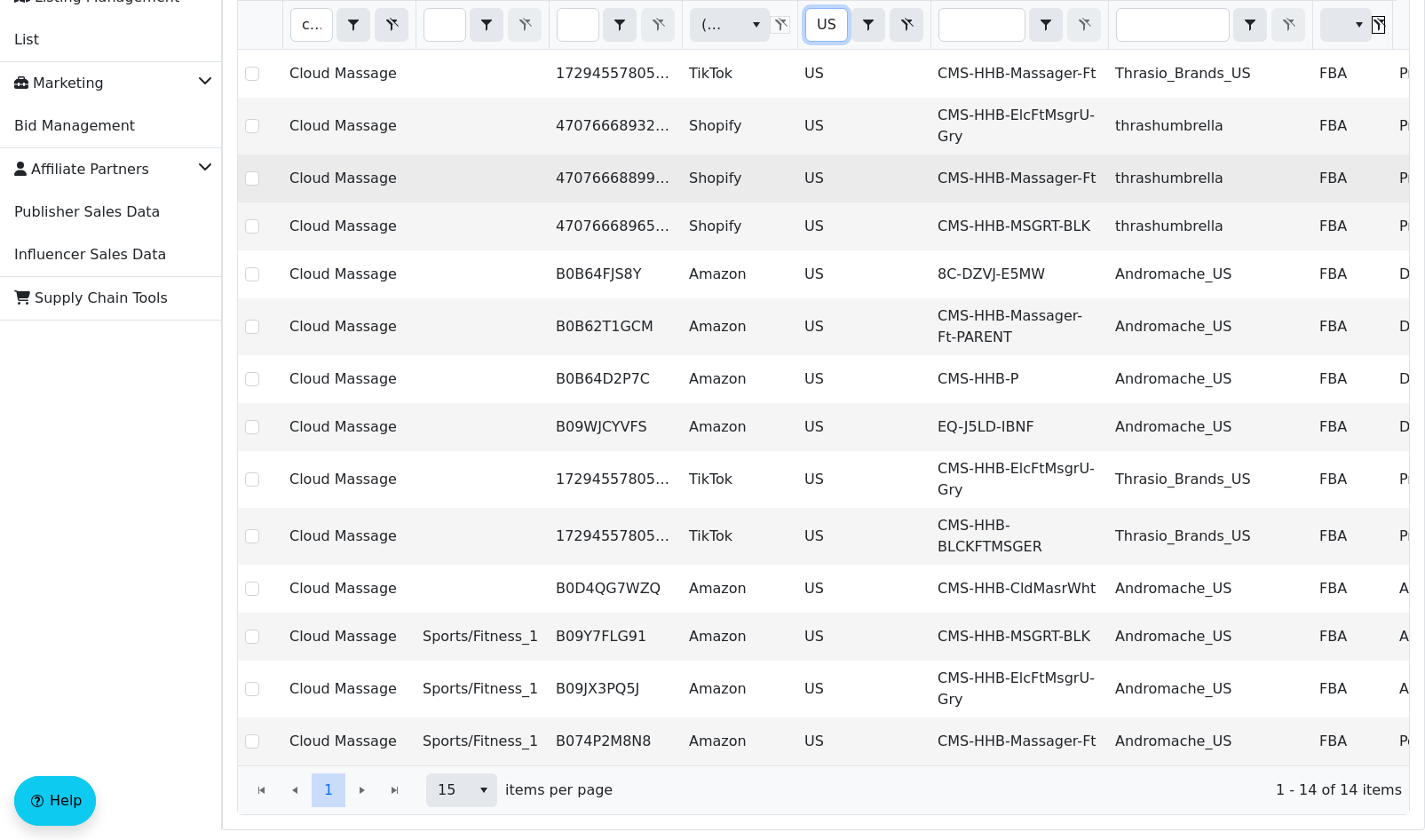
scroll to position [285, 0]
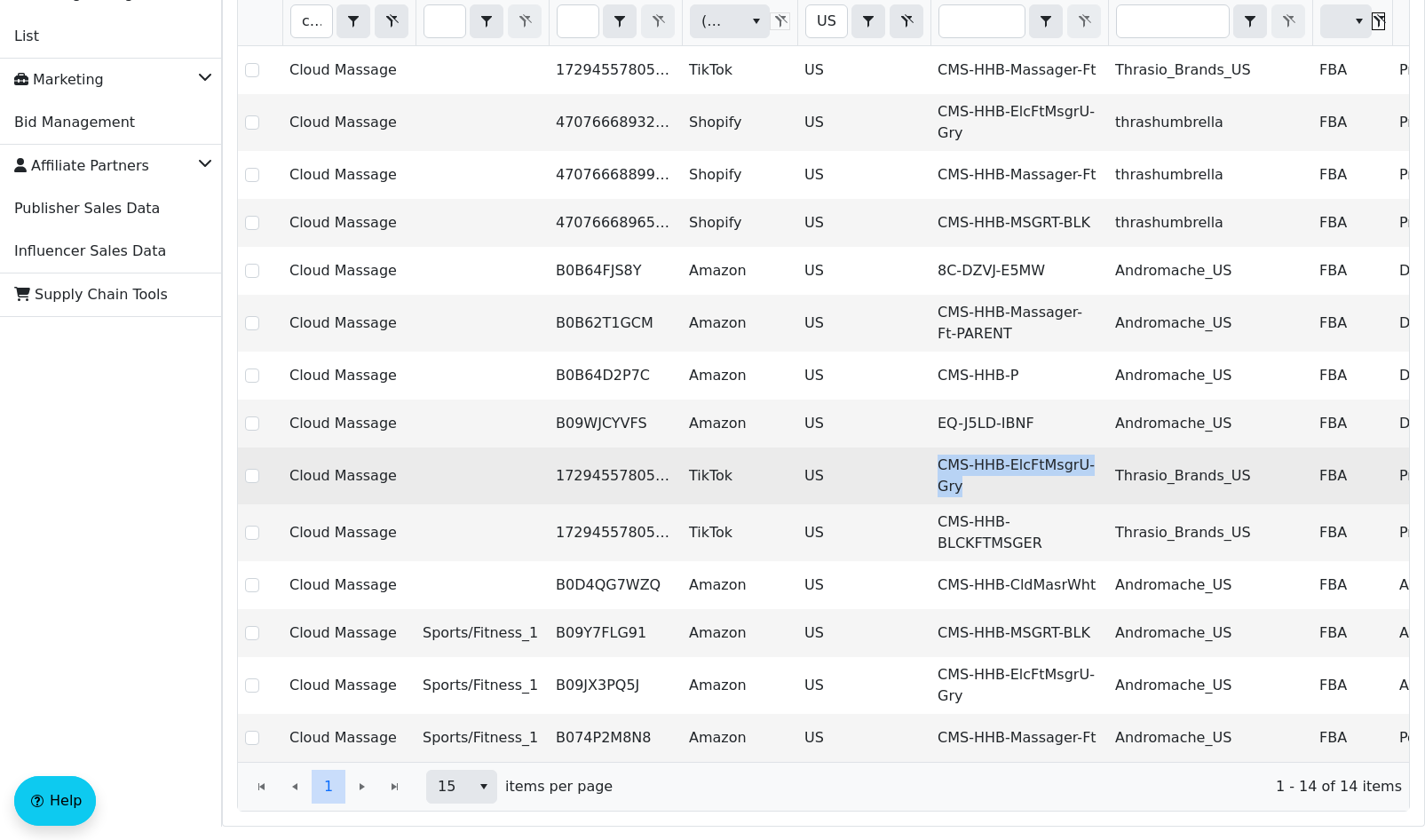
drag, startPoint x: 967, startPoint y: 488, endPoint x: 925, endPoint y: 473, distance: 44.6
click at [925, 473] on tr "Cloud Massage 1729455780560867650 TikTok US CMS-HHB-ElcFtMsgrU-Gry Thrasio_Bran…" at bounding box center [1041, 476] width 1607 height 57
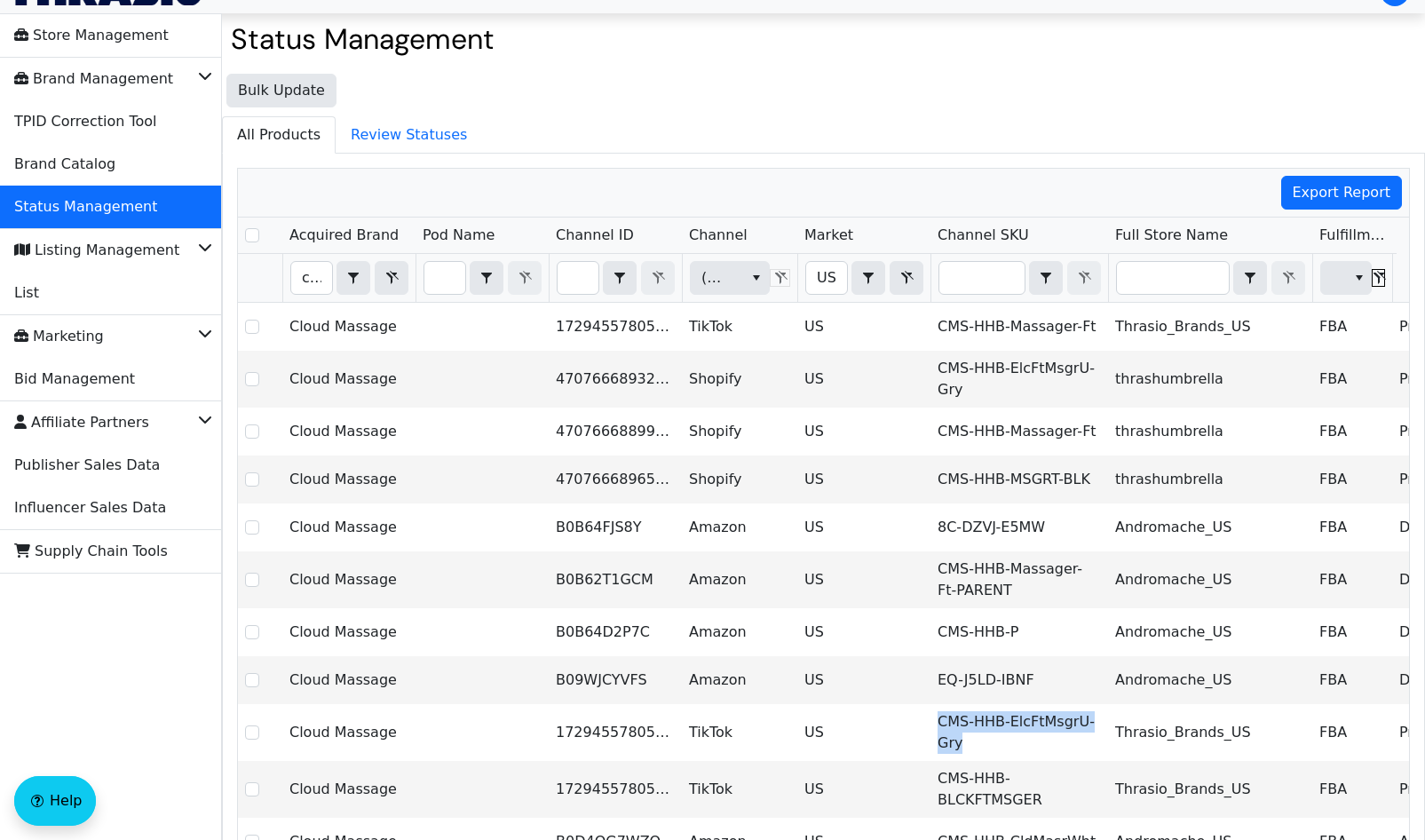
scroll to position [0, 0]
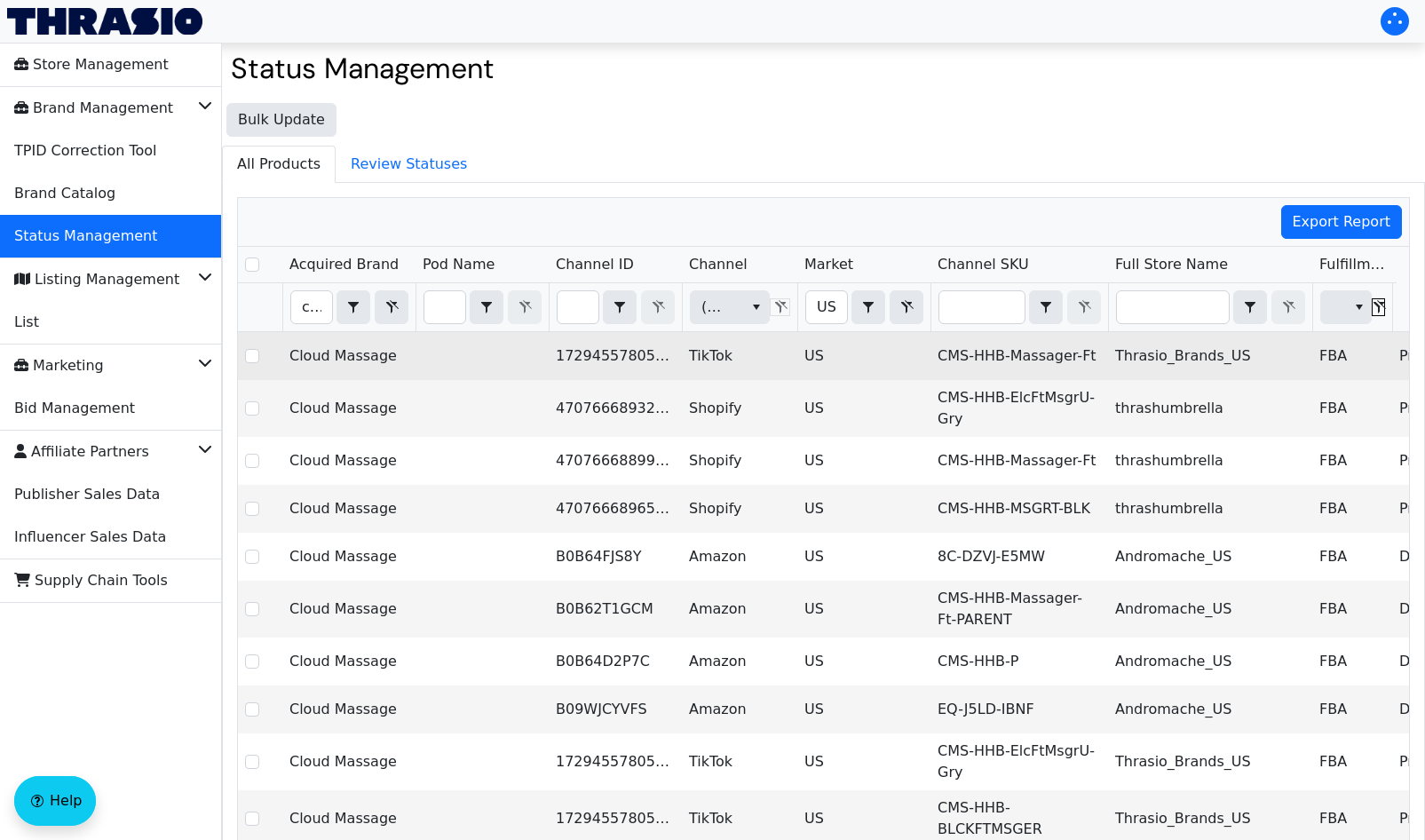
click at [324, 343] on td "Cloud Massage" at bounding box center [349, 356] width 133 height 48
click at [327, 344] on td "Cloud Massage" at bounding box center [349, 356] width 133 height 48
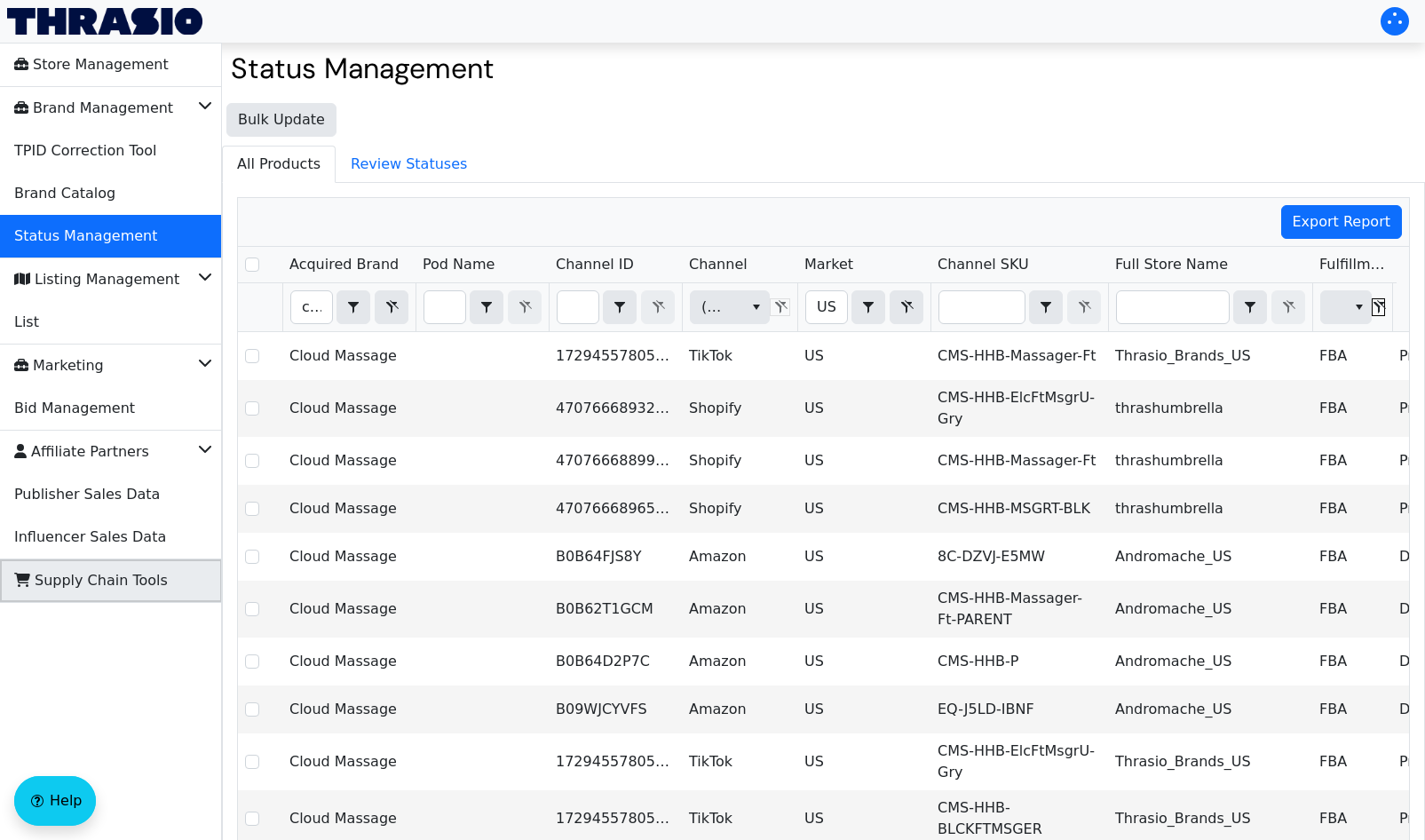
click at [107, 564] on li "Supply Chain Tools" at bounding box center [111, 580] width 222 height 43
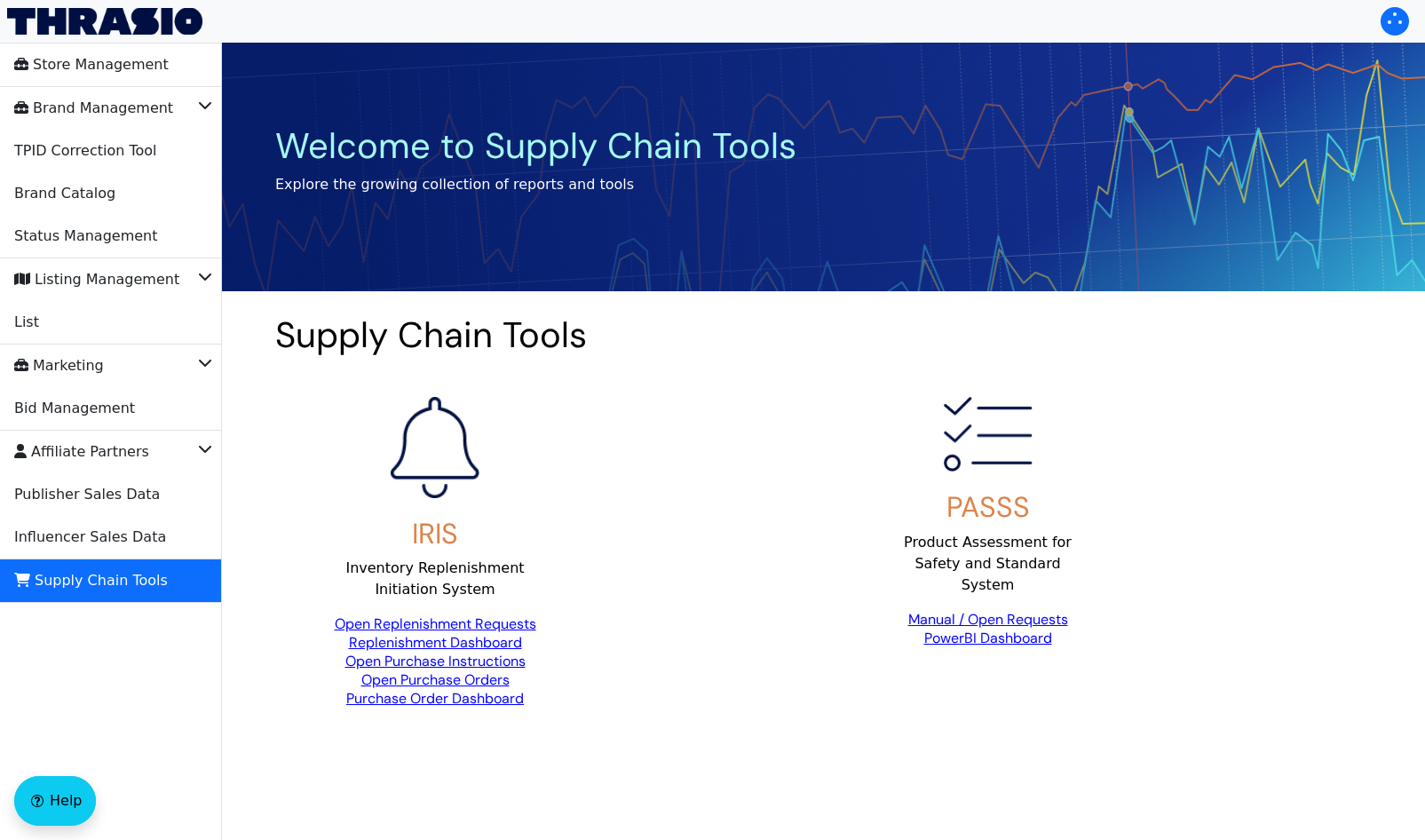
click at [383, 625] on link "Open Replenishment Requests" at bounding box center [435, 624] width 202 height 19
